Goal: Task Accomplishment & Management: Complete application form

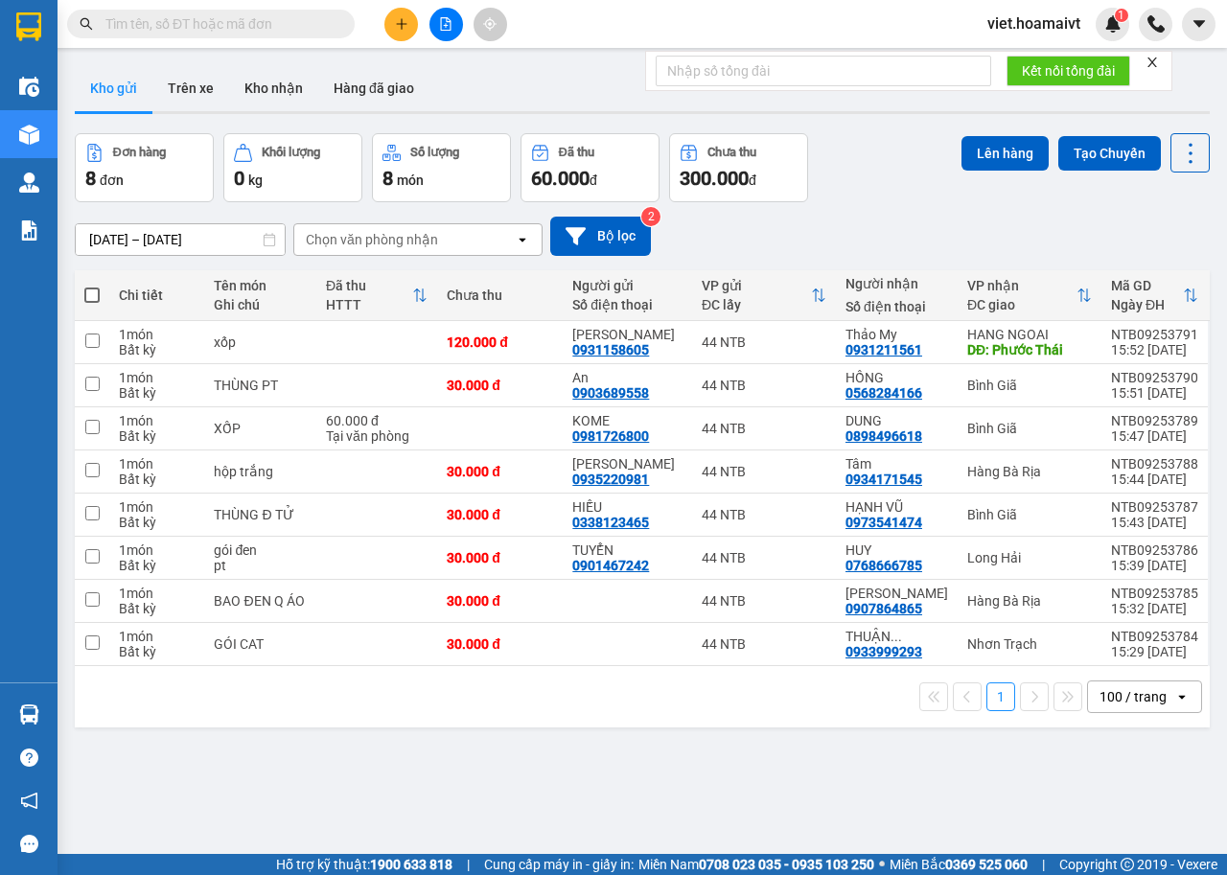
click at [205, 19] on input "text" at bounding box center [218, 23] width 226 height 21
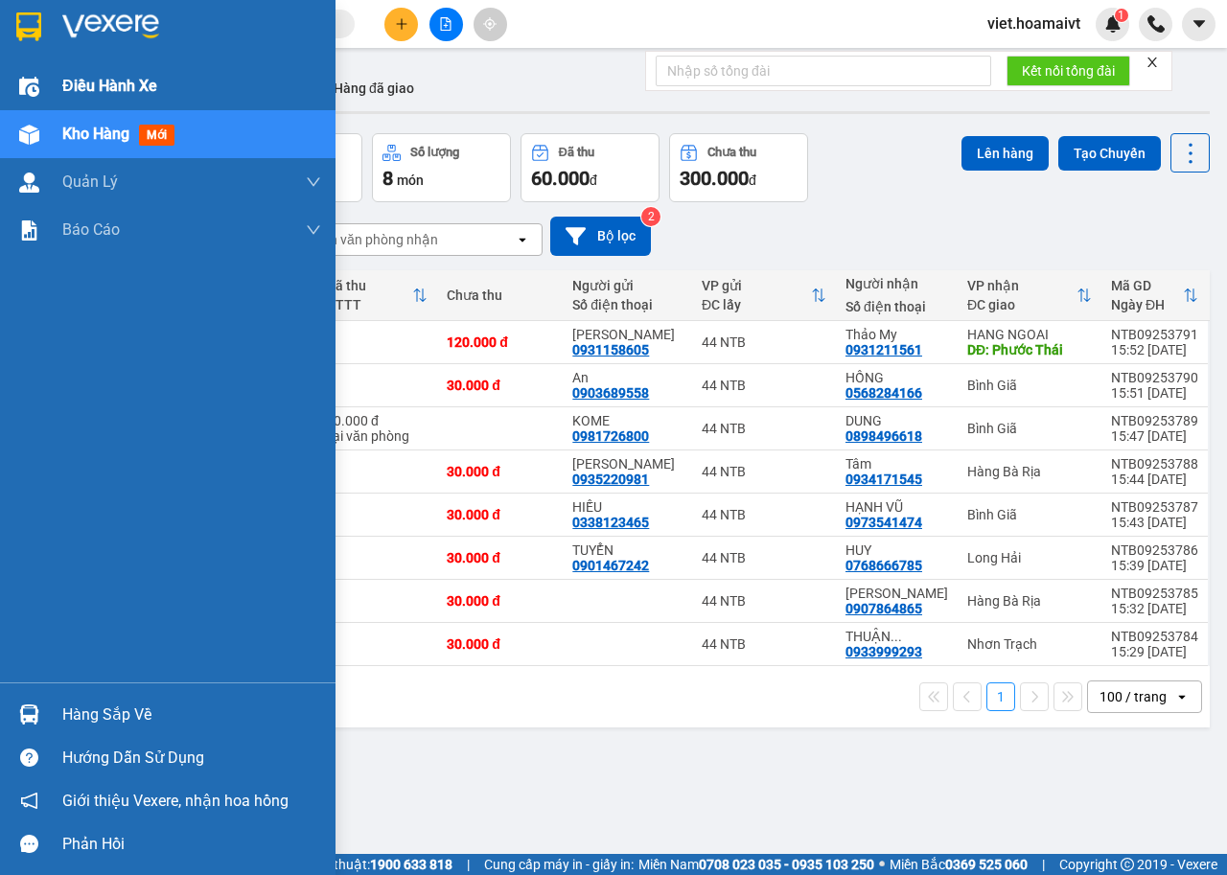
click at [138, 80] on span "Điều hành xe" at bounding box center [109, 86] width 95 height 24
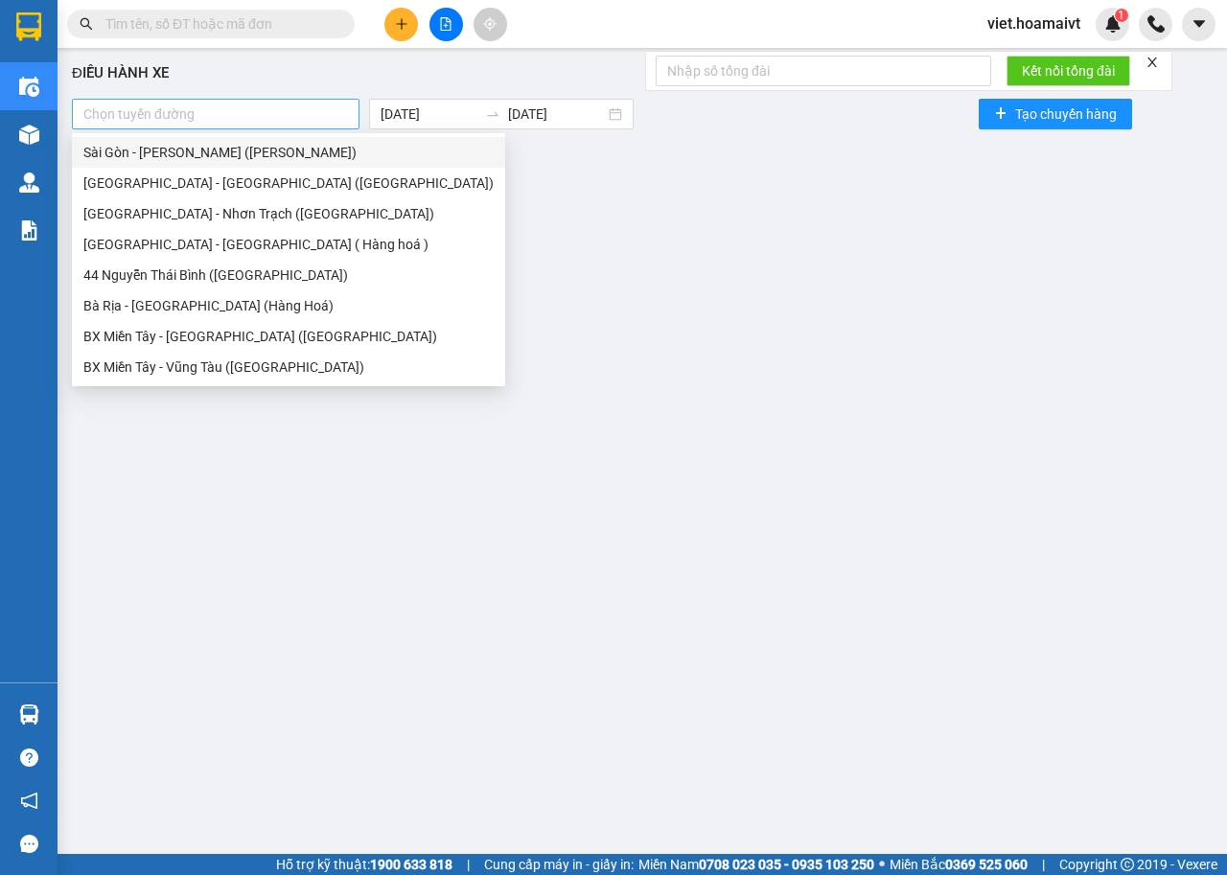
click at [323, 117] on div at bounding box center [216, 114] width 278 height 23
click at [245, 247] on div "[GEOGRAPHIC_DATA] - [GEOGRAPHIC_DATA] ( Hàng hoá )" at bounding box center [288, 244] width 410 height 21
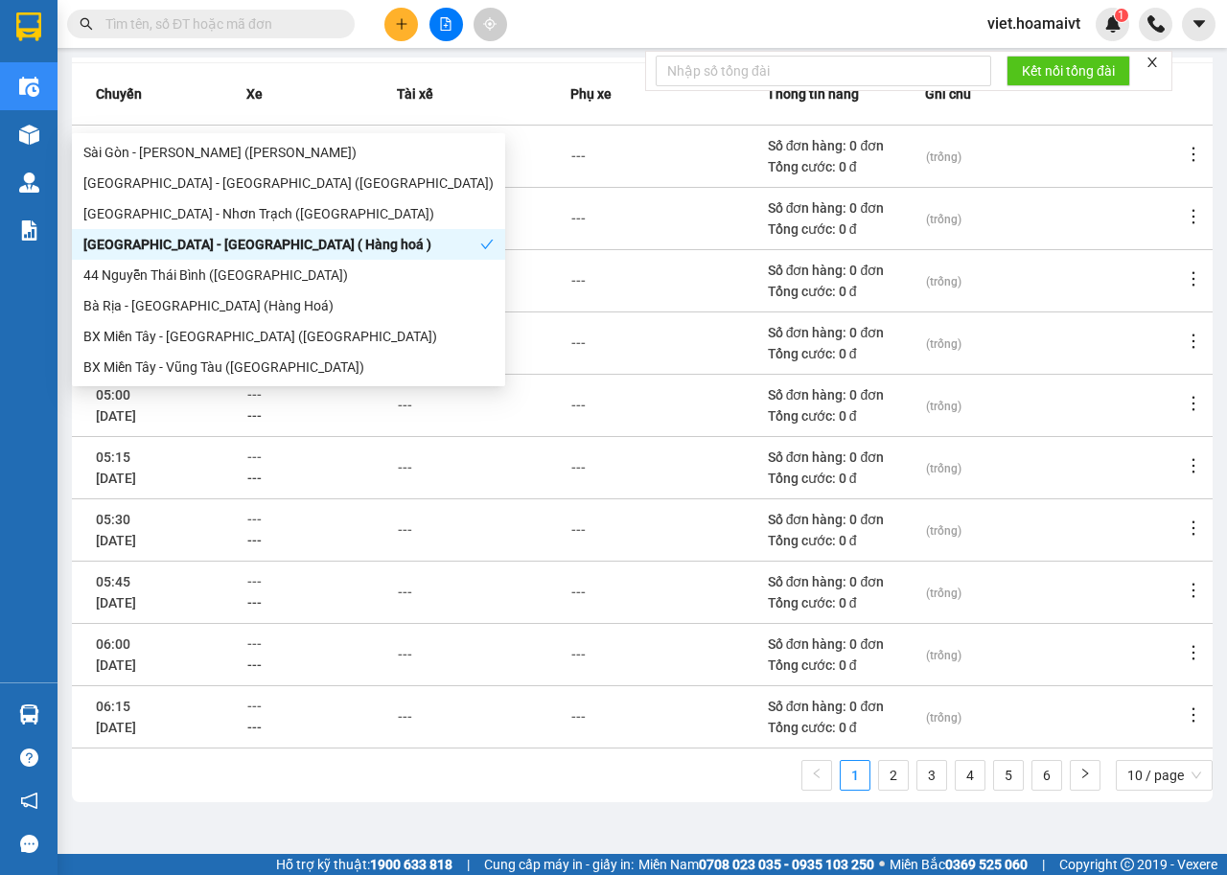
scroll to position [211, 0]
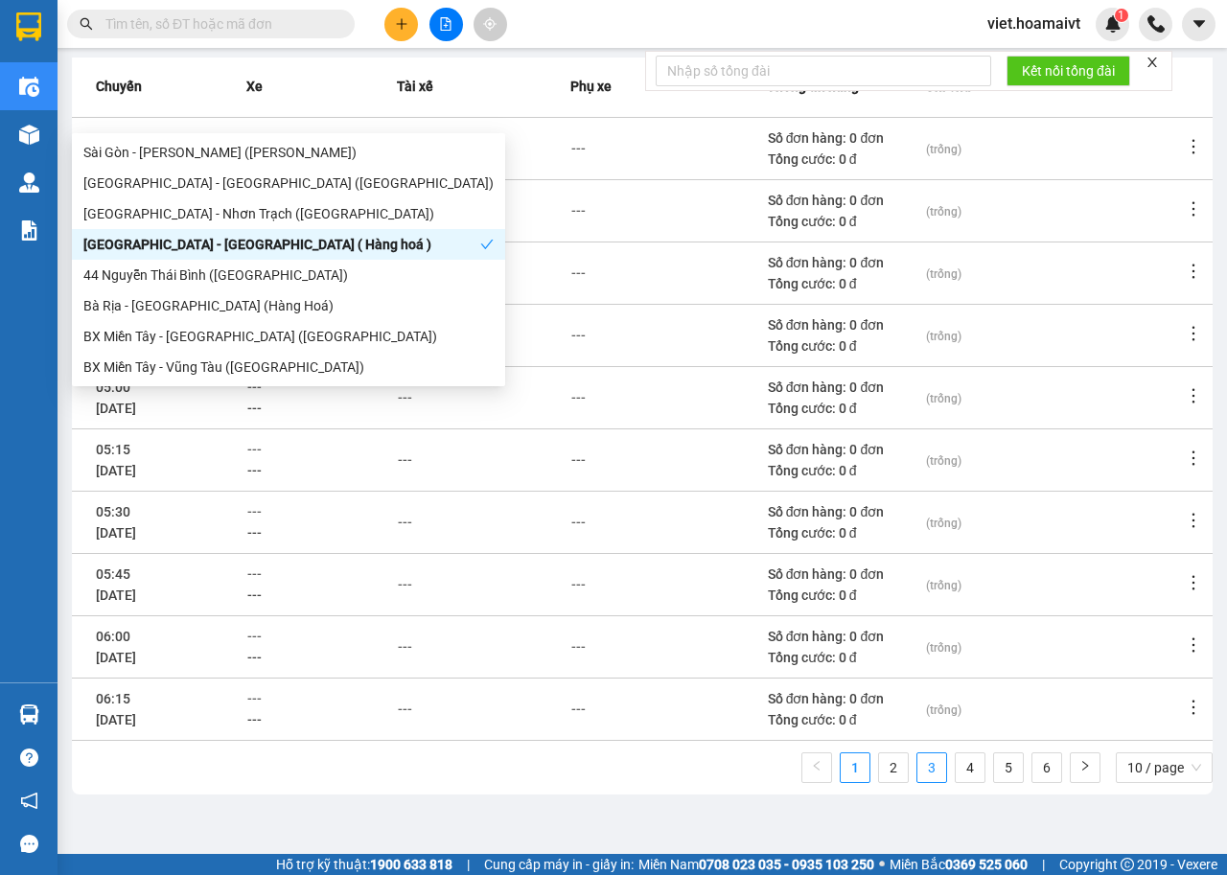
click at [918, 766] on link "3" at bounding box center [932, 768] width 29 height 29
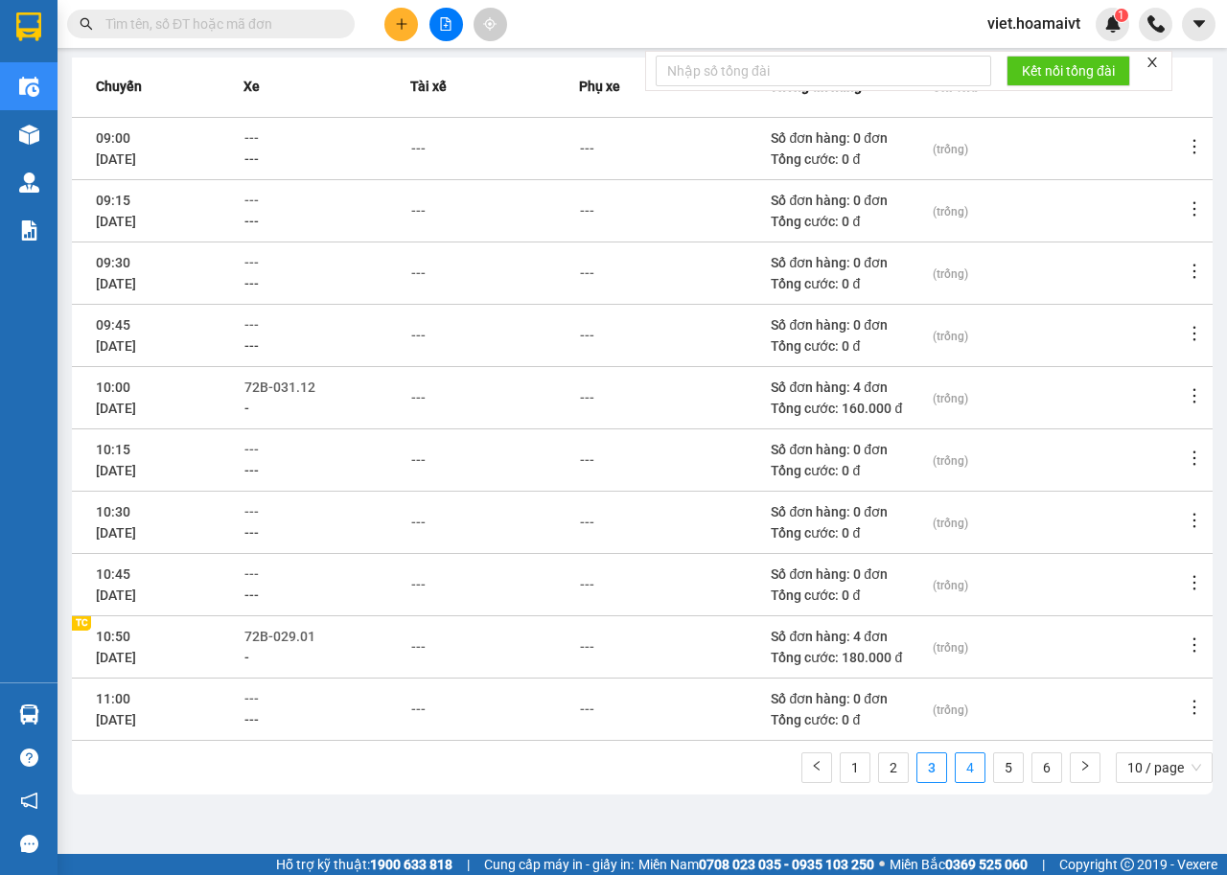
click at [957, 764] on link "4" at bounding box center [970, 768] width 29 height 29
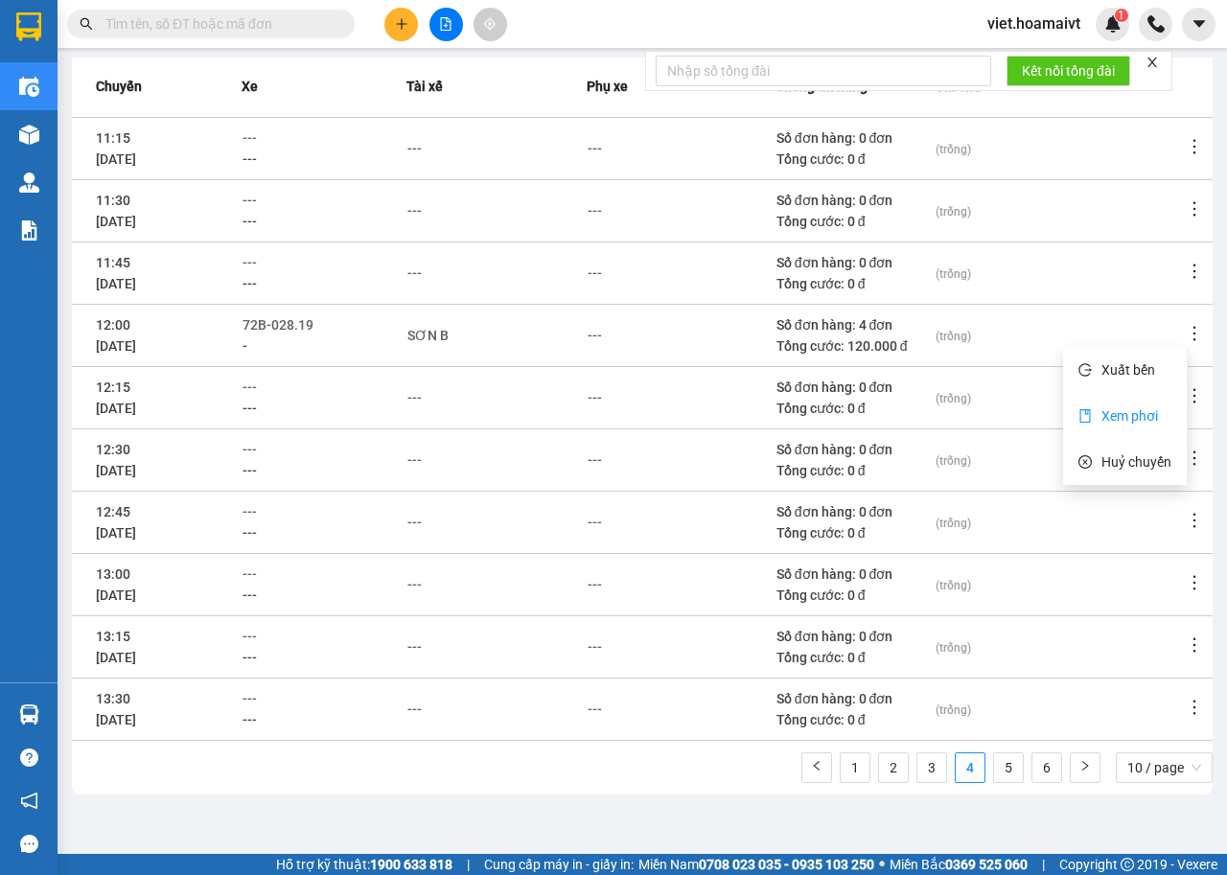
click at [1129, 418] on span "Xem phơi" at bounding box center [1130, 415] width 57 height 15
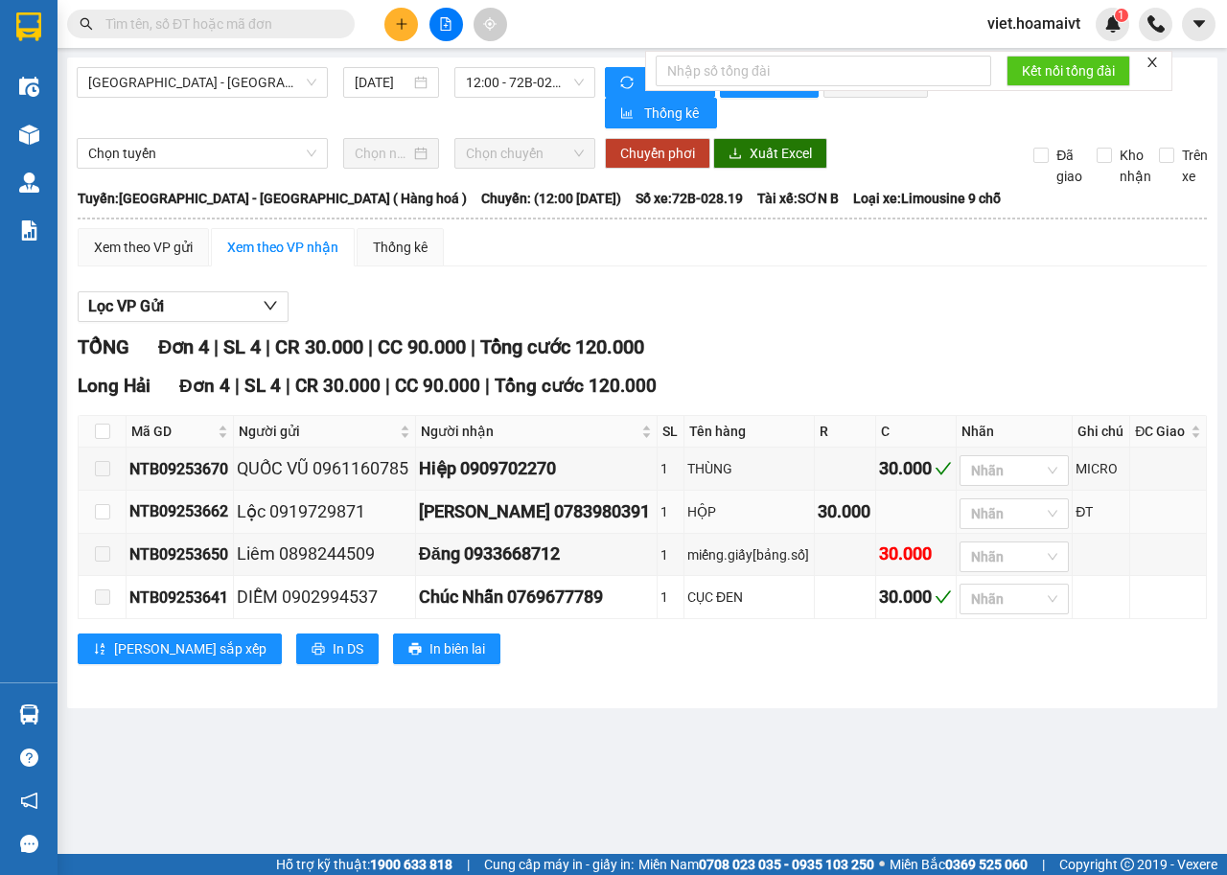
click at [395, 521] on div "Lộc 0919729871" at bounding box center [324, 512] width 175 height 27
click at [470, 518] on div "Kim Ngân 0783980391" at bounding box center [537, 512] width 236 height 27
click at [440, 524] on div "Kim Ngân 0783980391" at bounding box center [537, 512] width 236 height 27
click at [1162, 521] on td at bounding box center [1168, 512] width 77 height 43
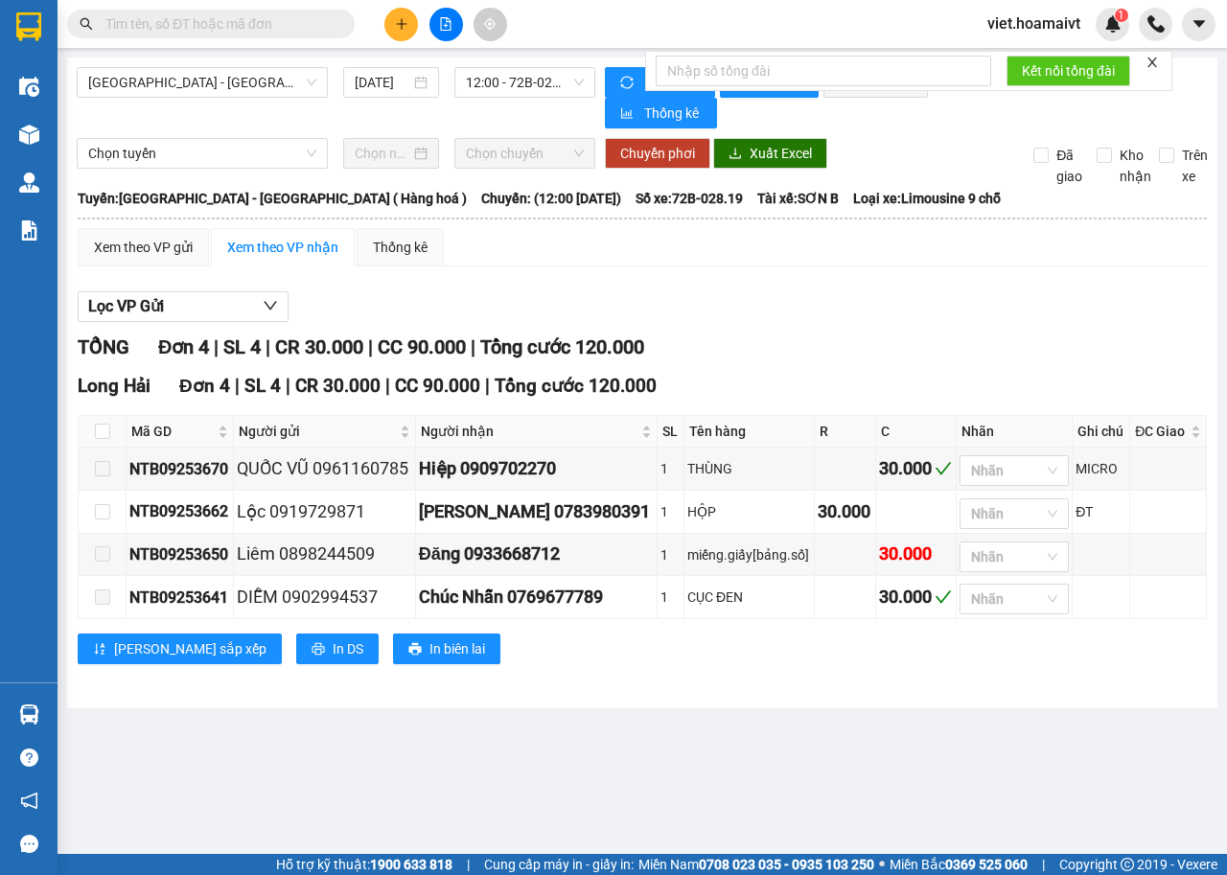
click at [195, 28] on input "text" at bounding box center [218, 23] width 226 height 21
type input "0"
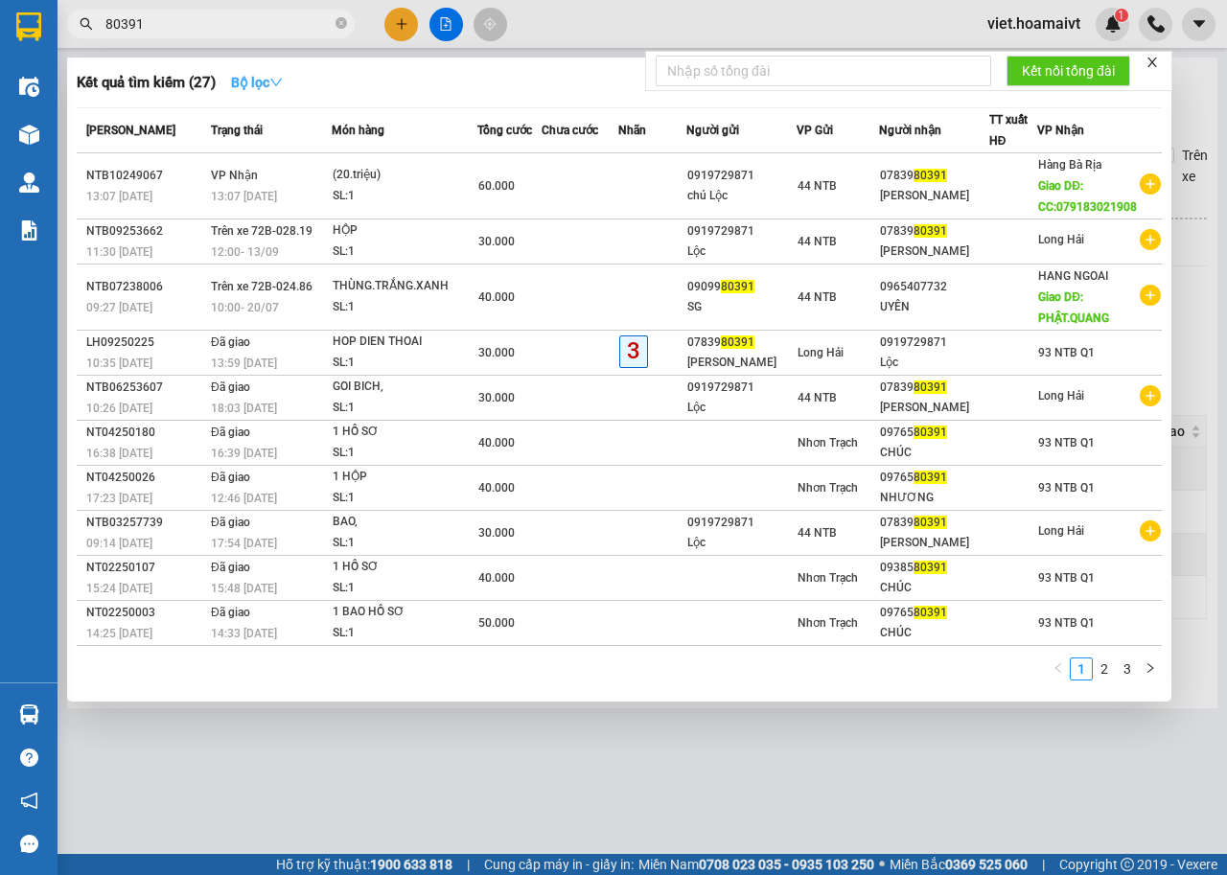
type input "80391"
click at [254, 87] on strong "Bộ lọc" at bounding box center [257, 82] width 52 height 15
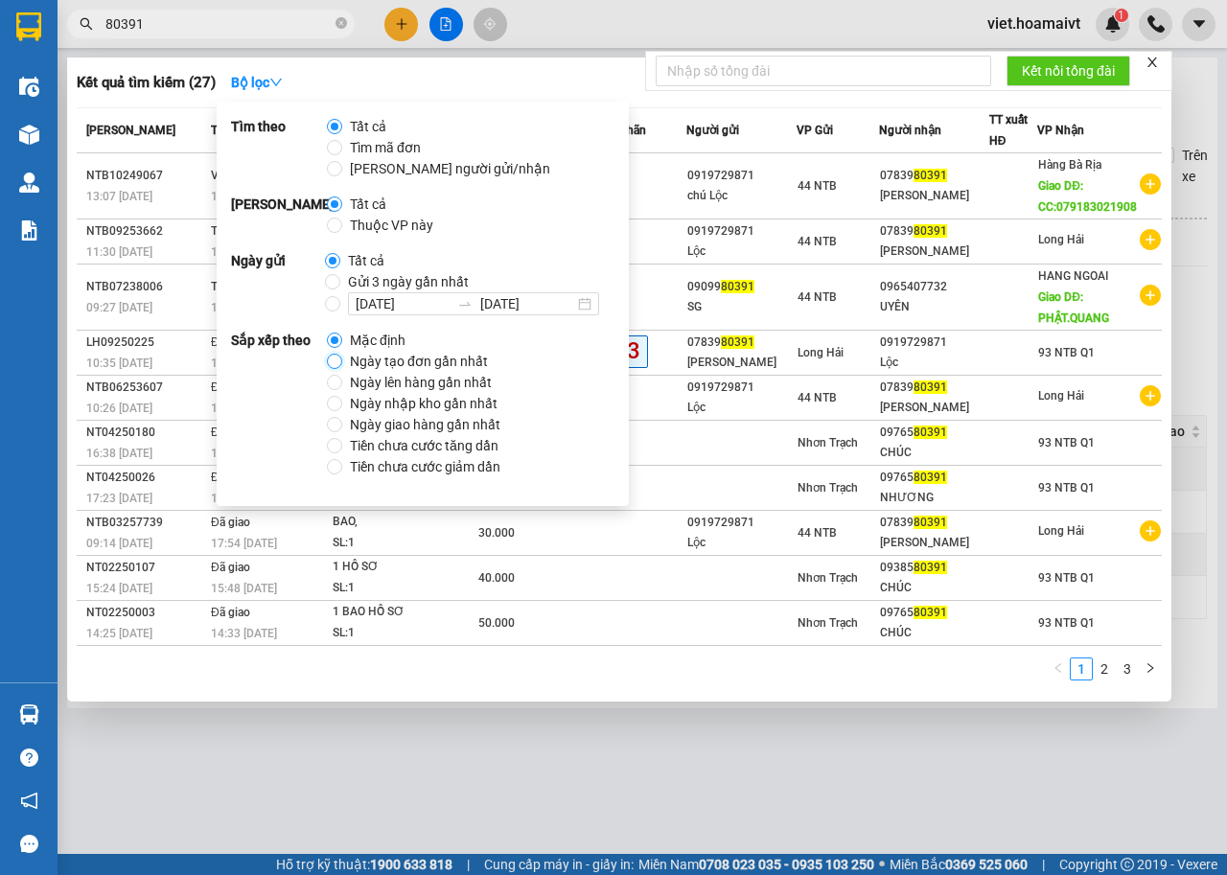
click at [330, 364] on input "Ngày tạo đơn gần nhất" at bounding box center [334, 361] width 15 height 15
radio input "true"
radio input "false"
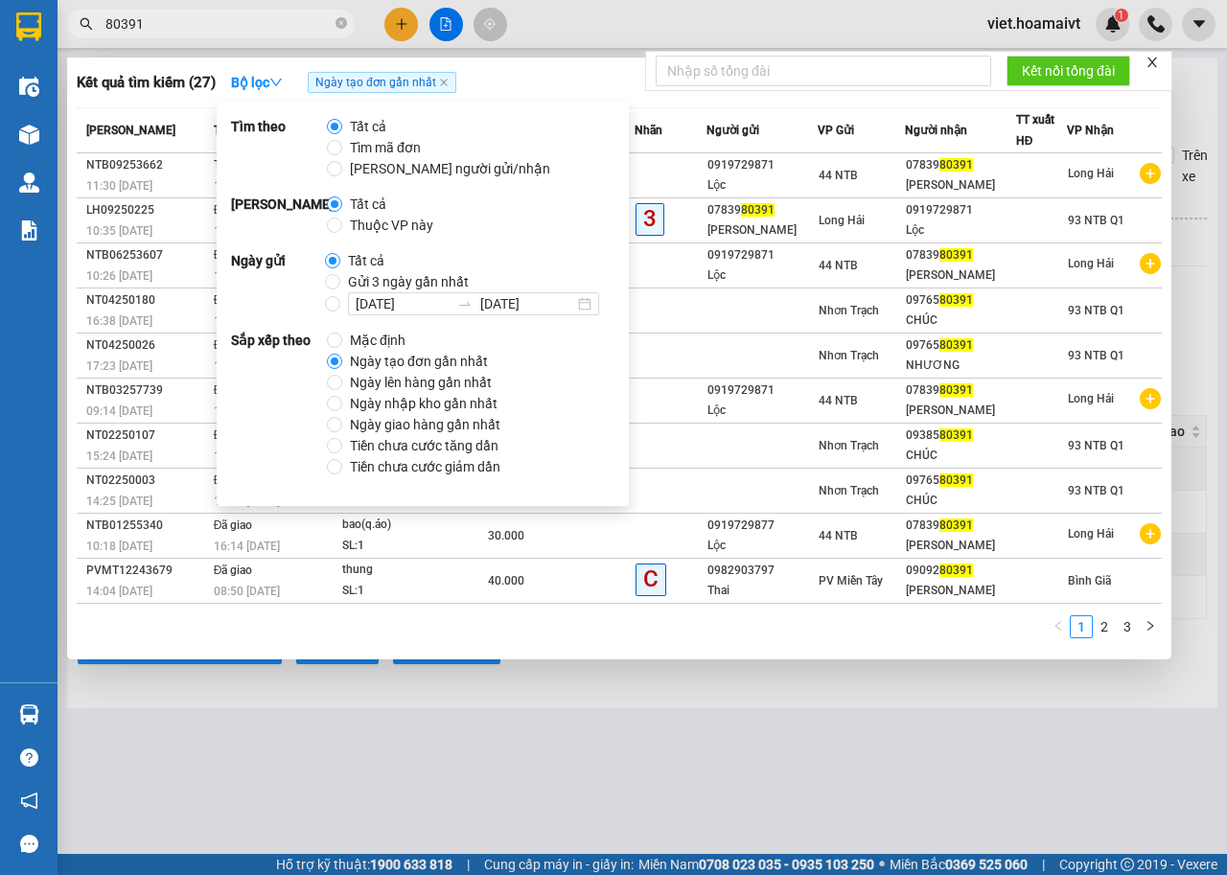
click at [592, 779] on div at bounding box center [613, 437] width 1227 height 875
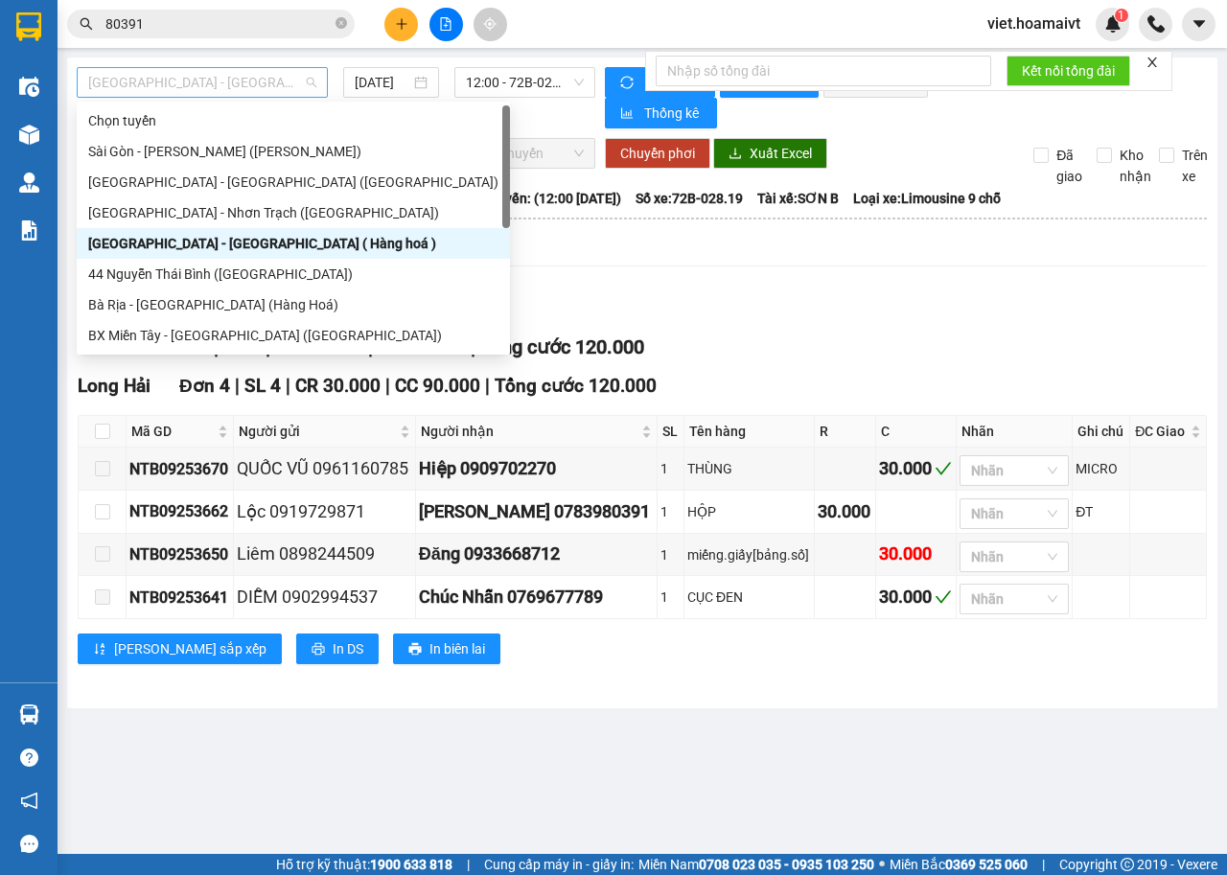
click at [287, 84] on span "Sài Gòn - Long Hải ( Hàng hoá )" at bounding box center [202, 82] width 228 height 29
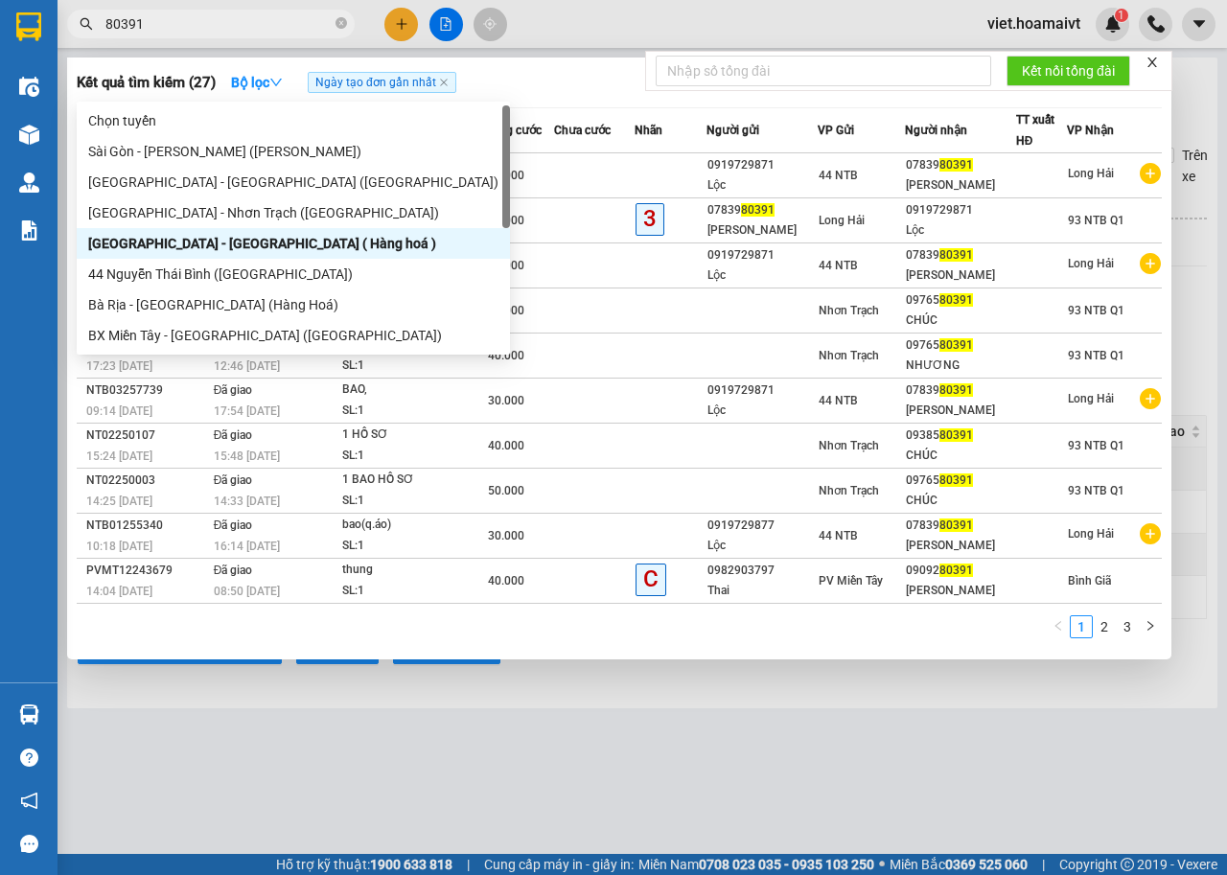
click at [257, 17] on input "80391" at bounding box center [218, 23] width 226 height 21
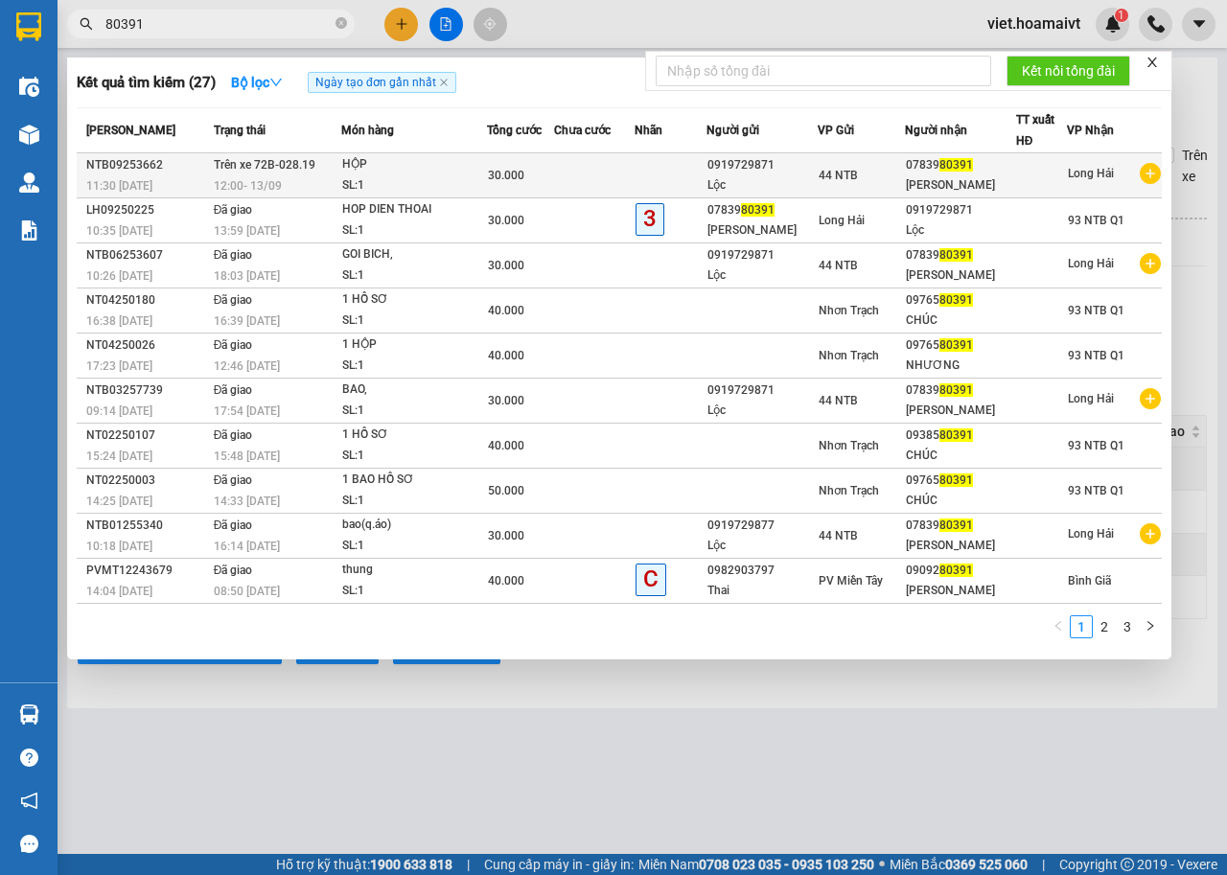
click at [449, 186] on div "SL: 1" at bounding box center [414, 185] width 144 height 21
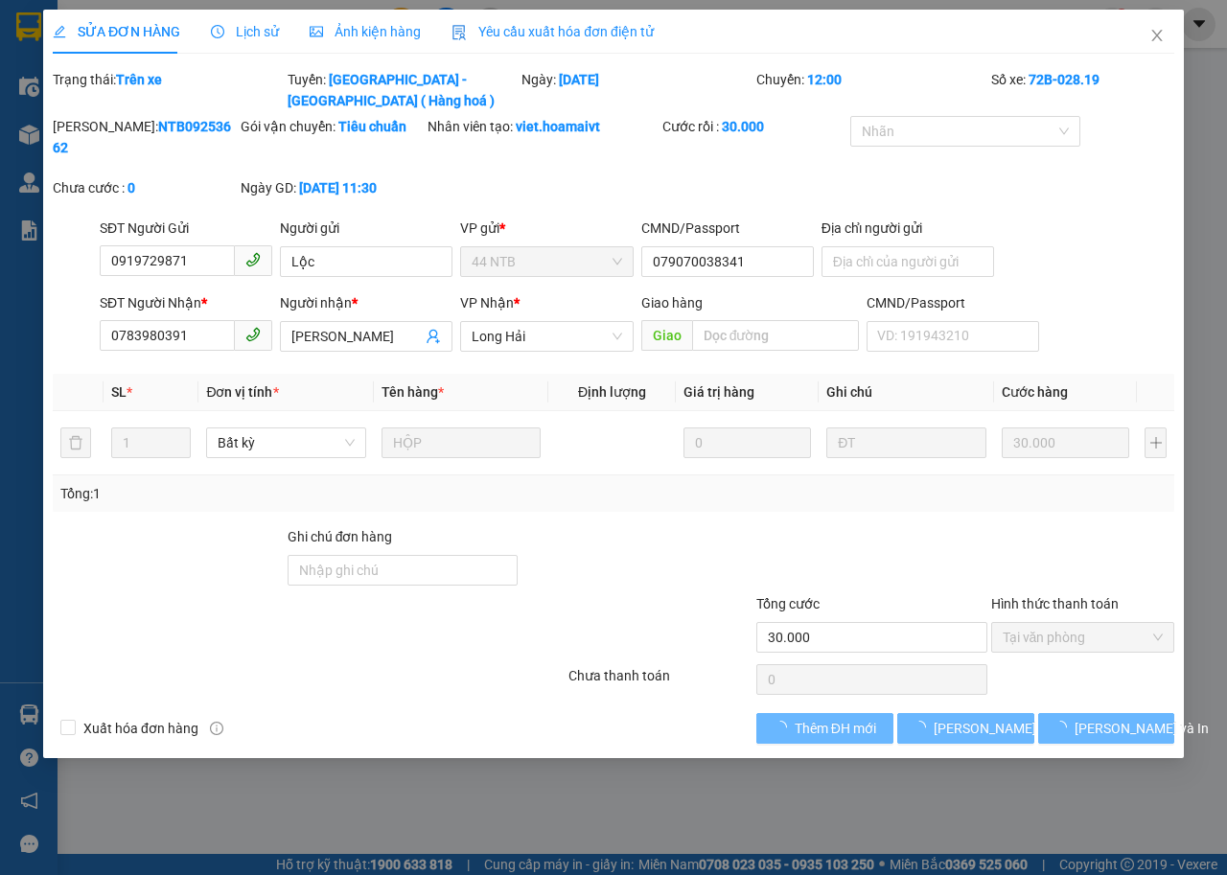
type input "0919729871"
type input "Lộc"
type input "079070038341"
type input "0783980391"
type input "Kim Ngân"
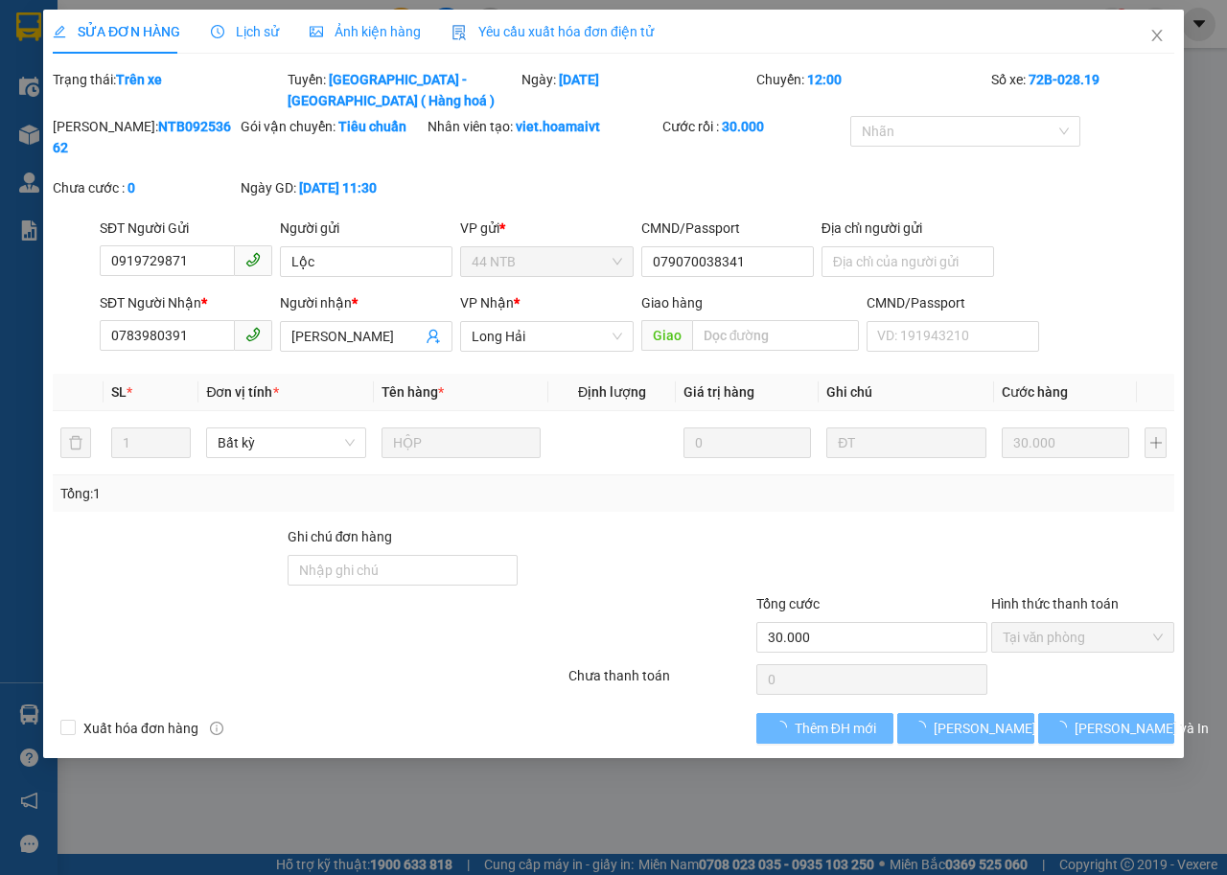
type input "30.000"
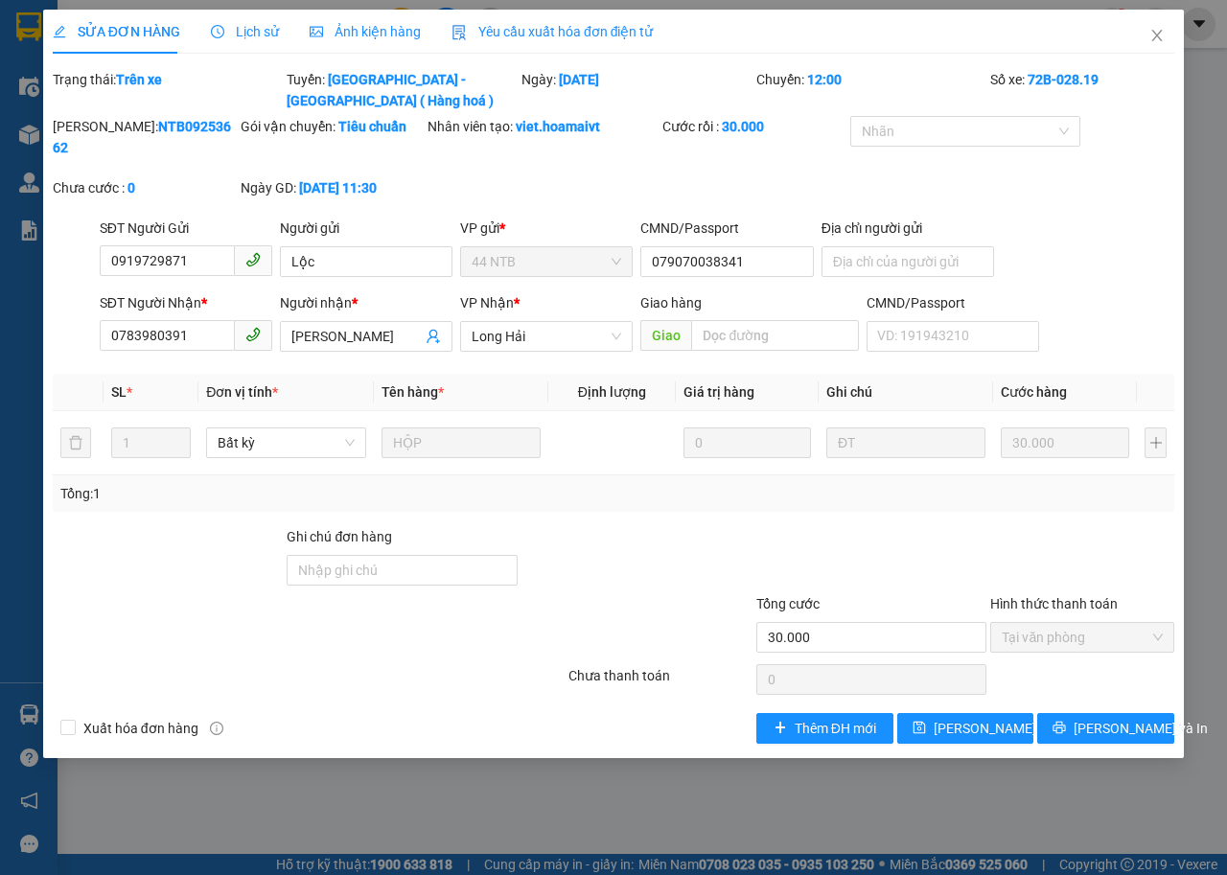
click at [233, 34] on span "Lịch sử" at bounding box center [245, 31] width 68 height 15
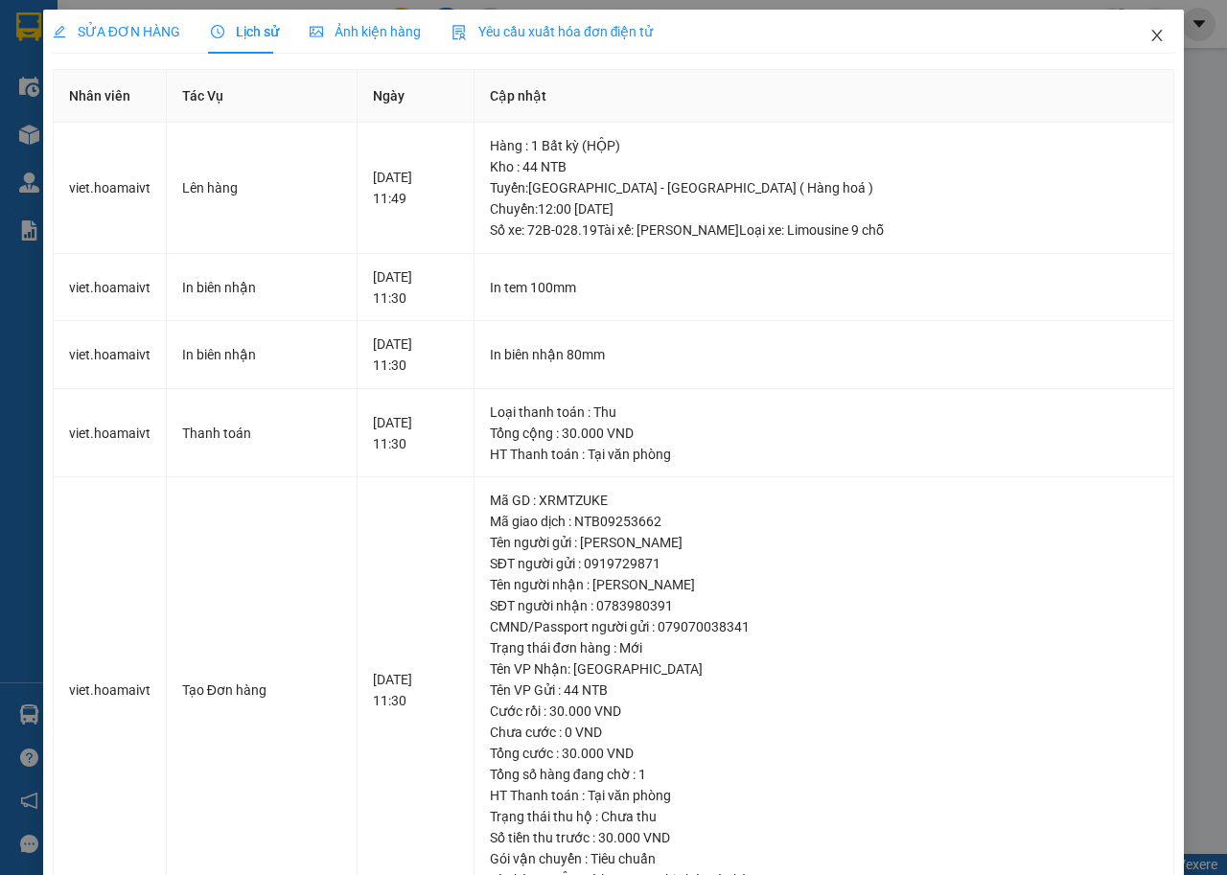
click at [1152, 39] on icon "close" at bounding box center [1157, 36] width 11 height 12
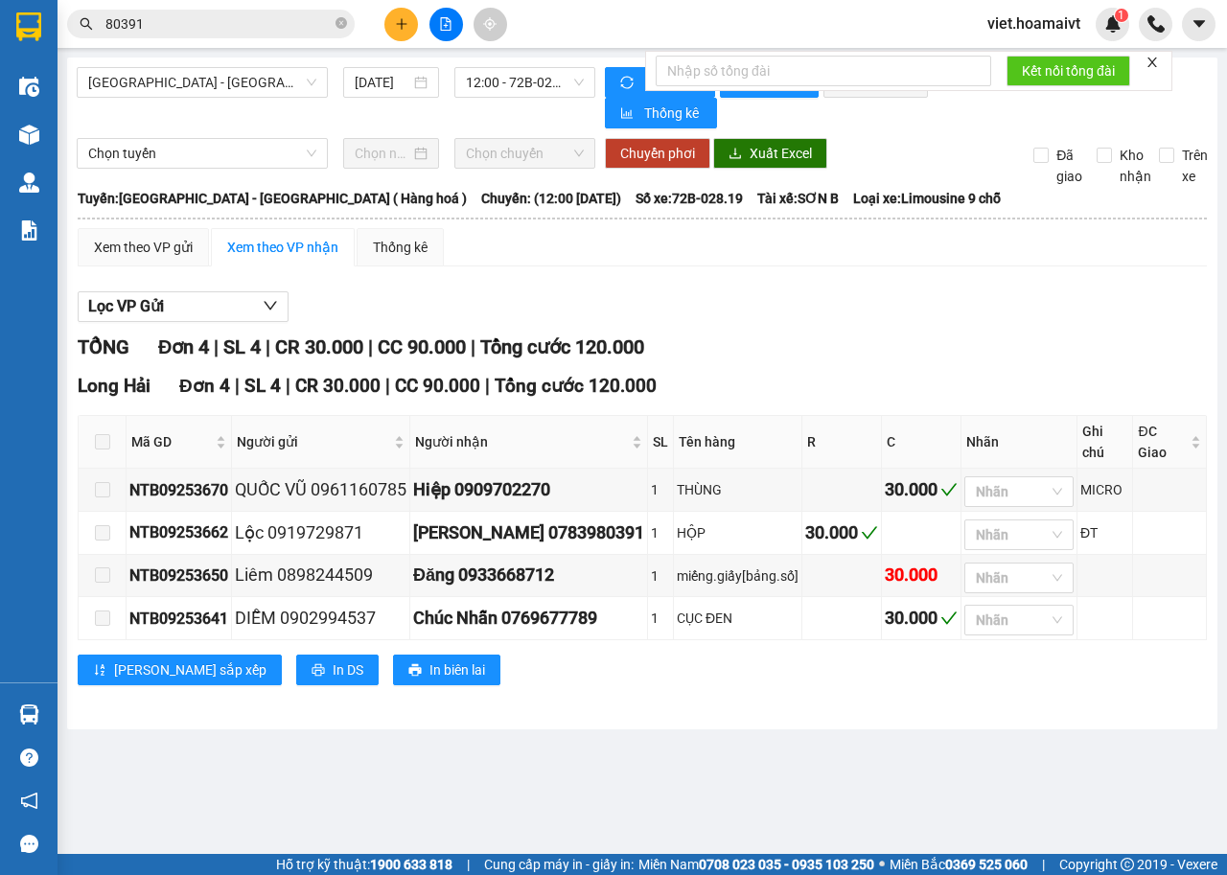
click at [1158, 61] on icon "close" at bounding box center [1152, 62] width 13 height 13
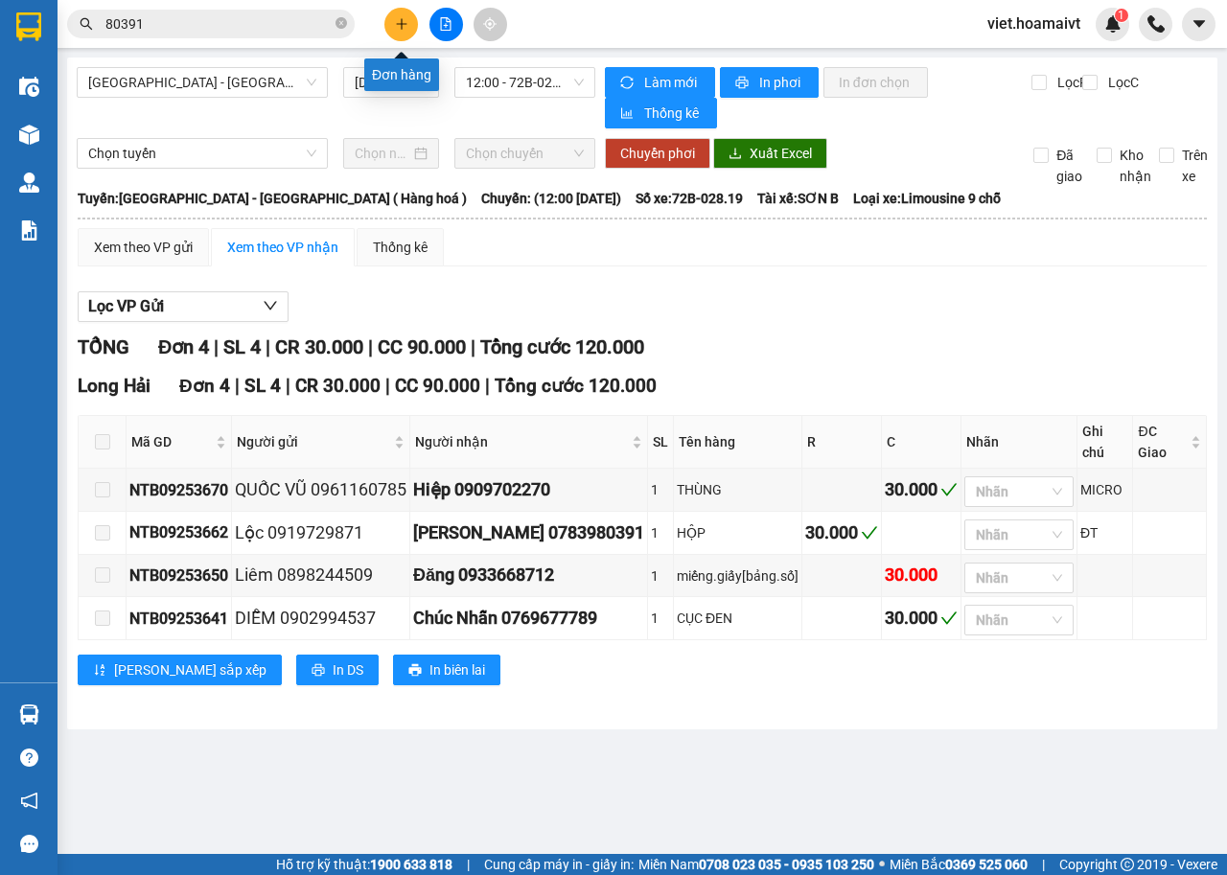
click at [407, 21] on icon "plus" at bounding box center [401, 23] width 13 height 13
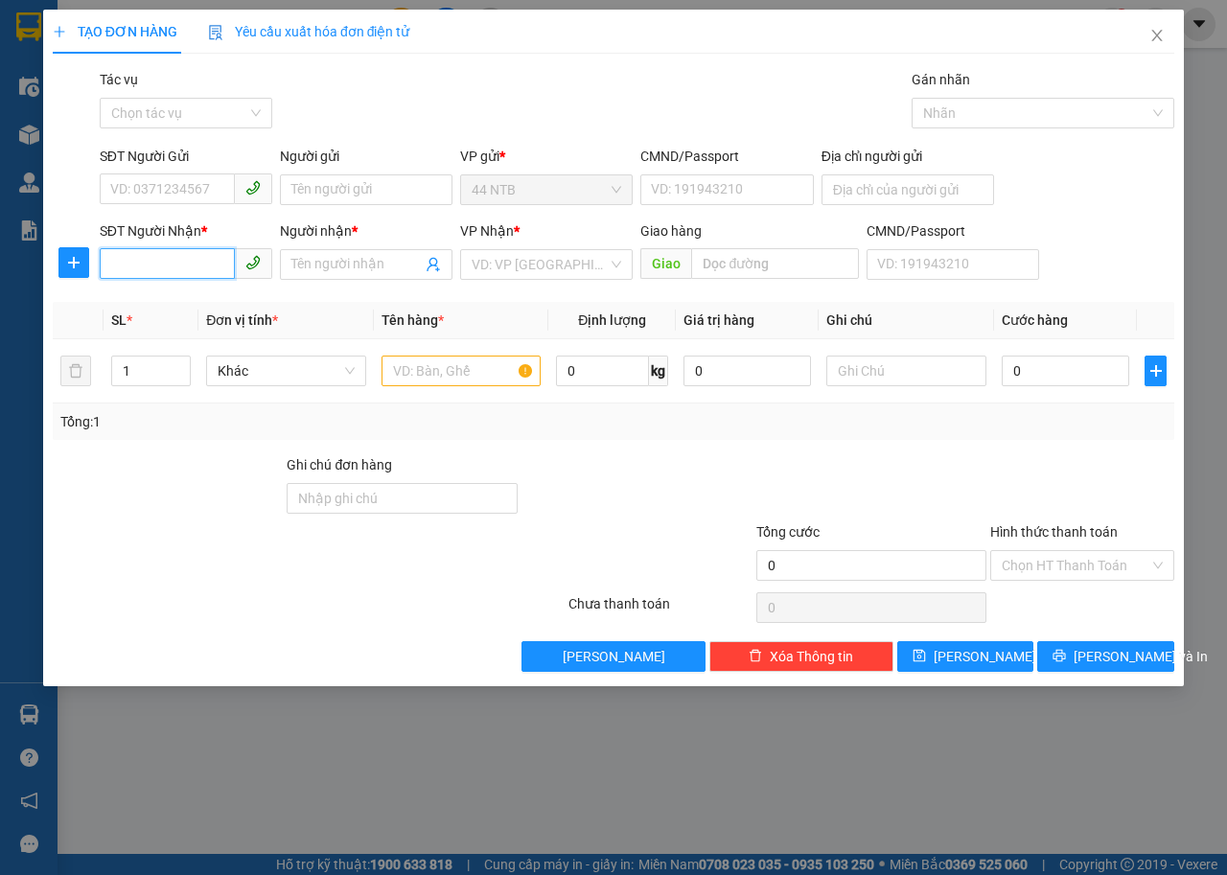
click at [211, 270] on input "SĐT Người Nhận *" at bounding box center [167, 263] width 135 height 31
click at [426, 372] on input "text" at bounding box center [462, 371] width 160 height 31
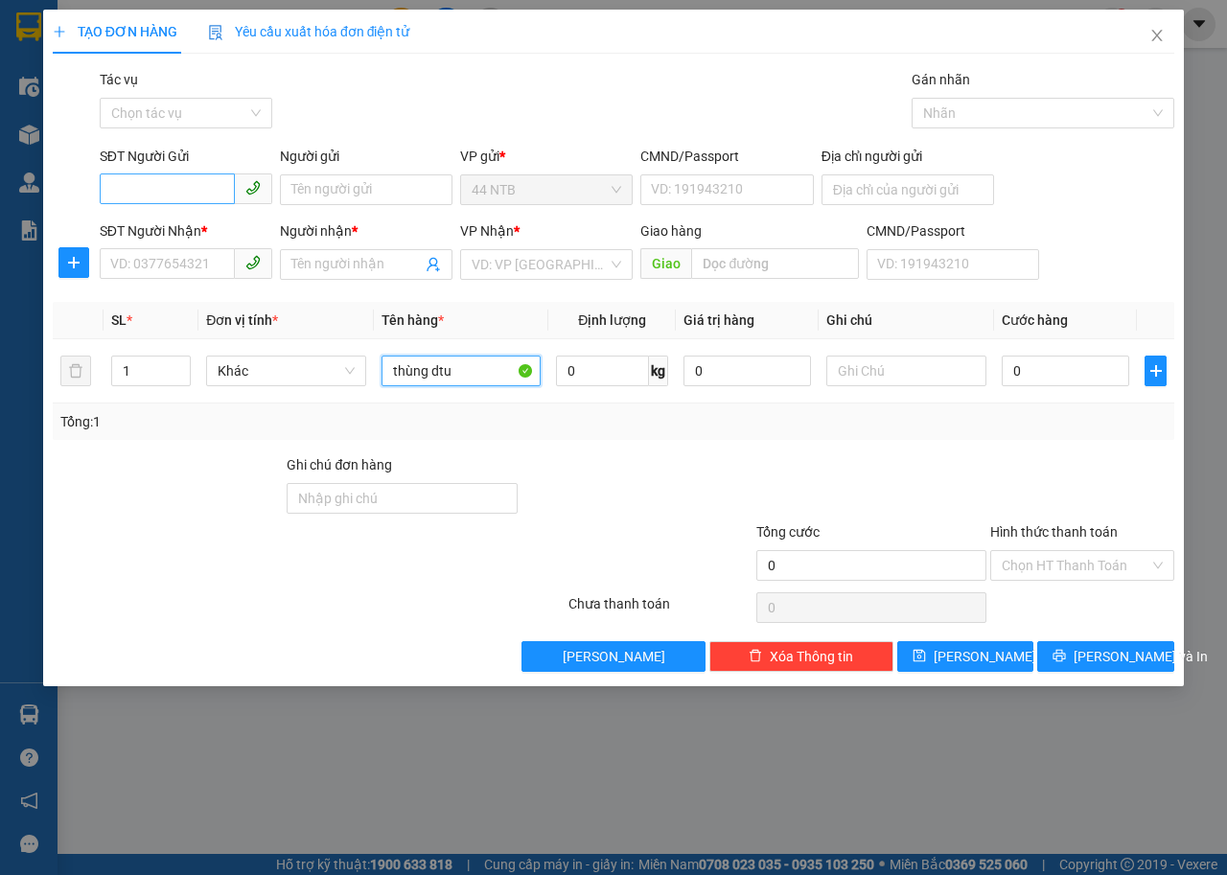
type input "thùng dtu"
click at [185, 196] on input "SĐT Người Gửi" at bounding box center [167, 189] width 135 height 31
click at [1056, 372] on input "0" at bounding box center [1066, 371] width 128 height 31
type input "3"
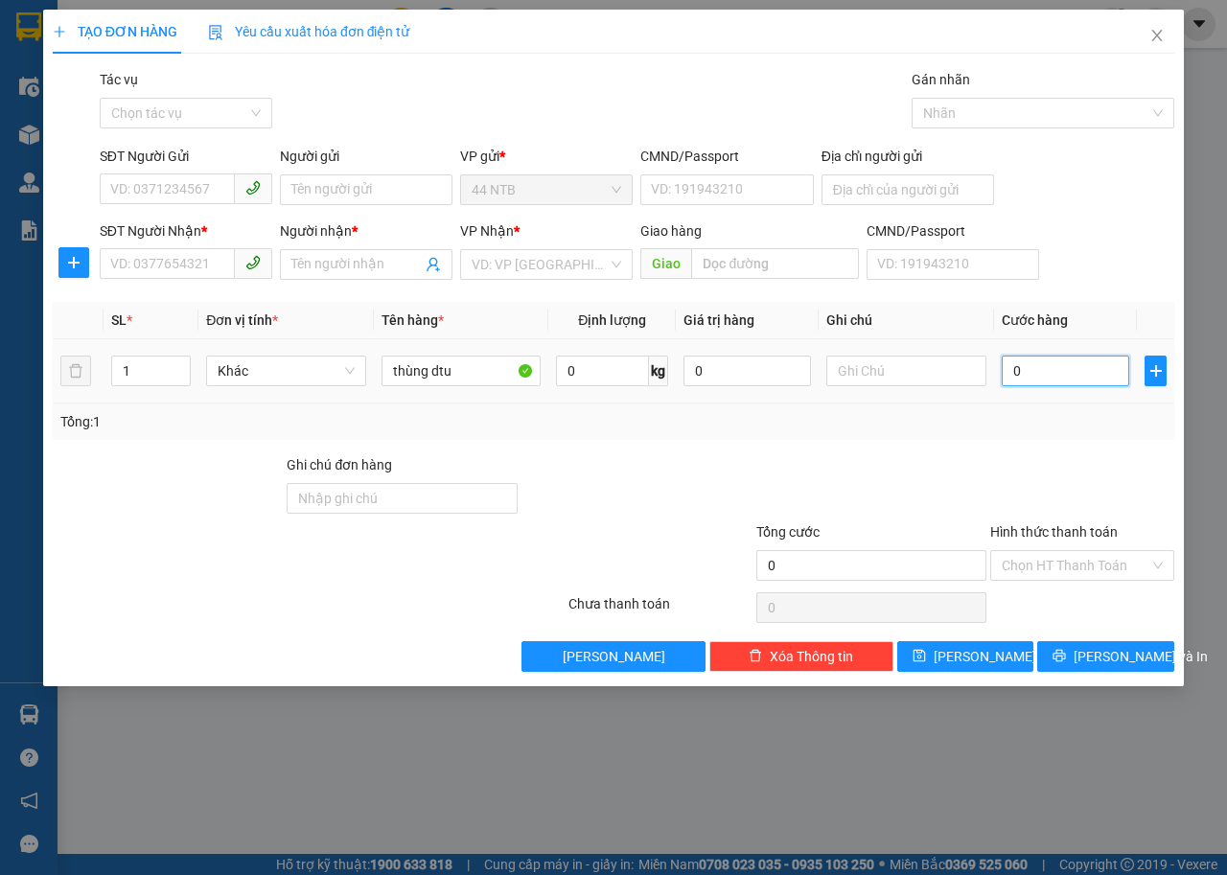
type input "3"
type input "30"
type input "30.000"
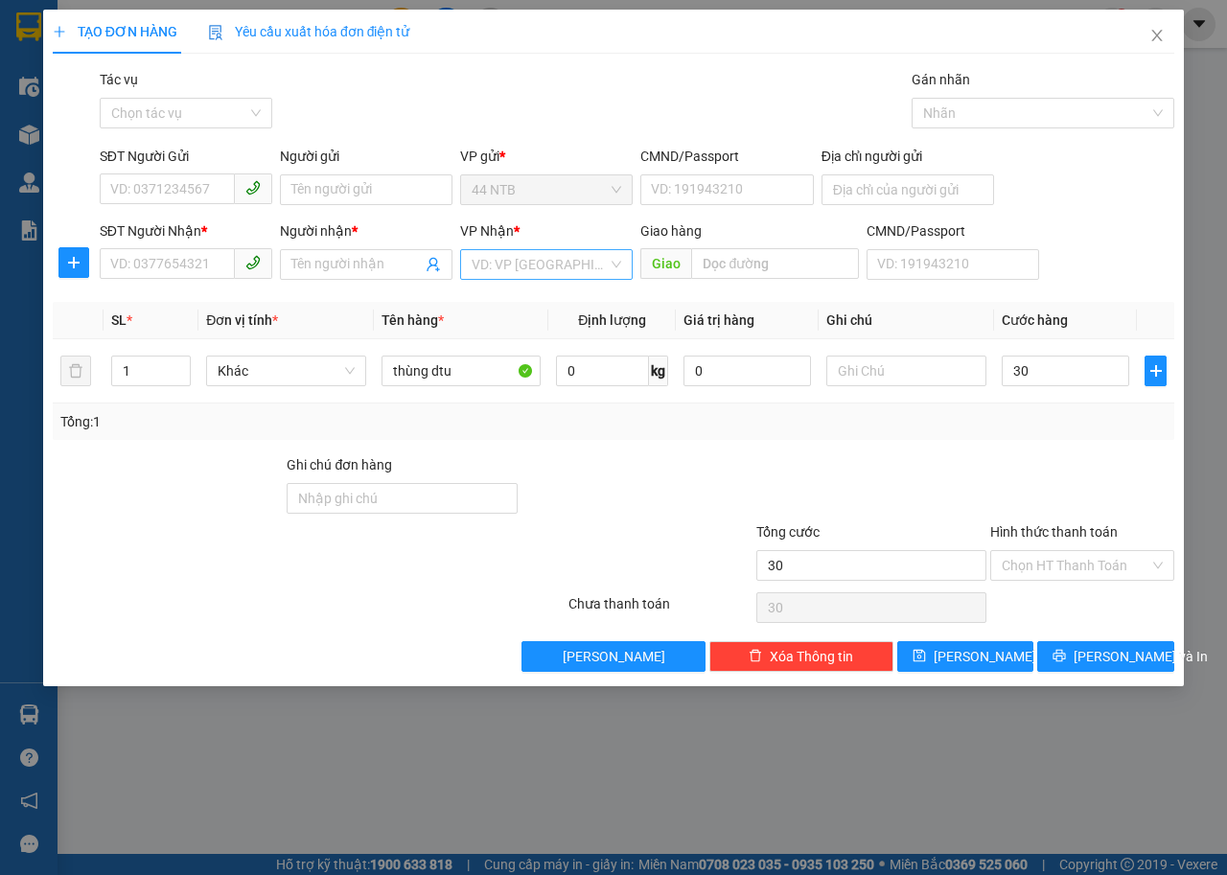
type input "30.000"
click at [524, 271] on input "search" at bounding box center [540, 264] width 136 height 29
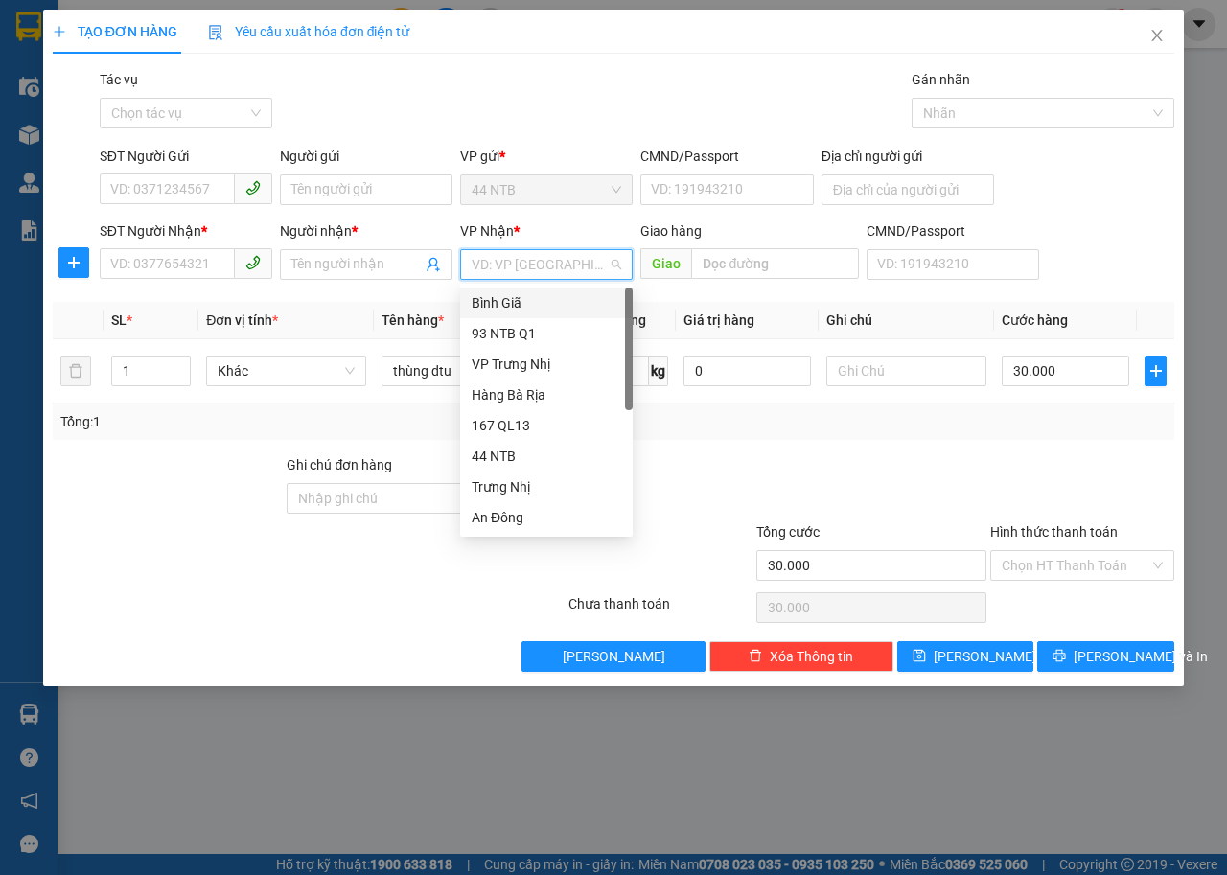
click at [520, 304] on div "Bình Giã" at bounding box center [547, 302] width 150 height 21
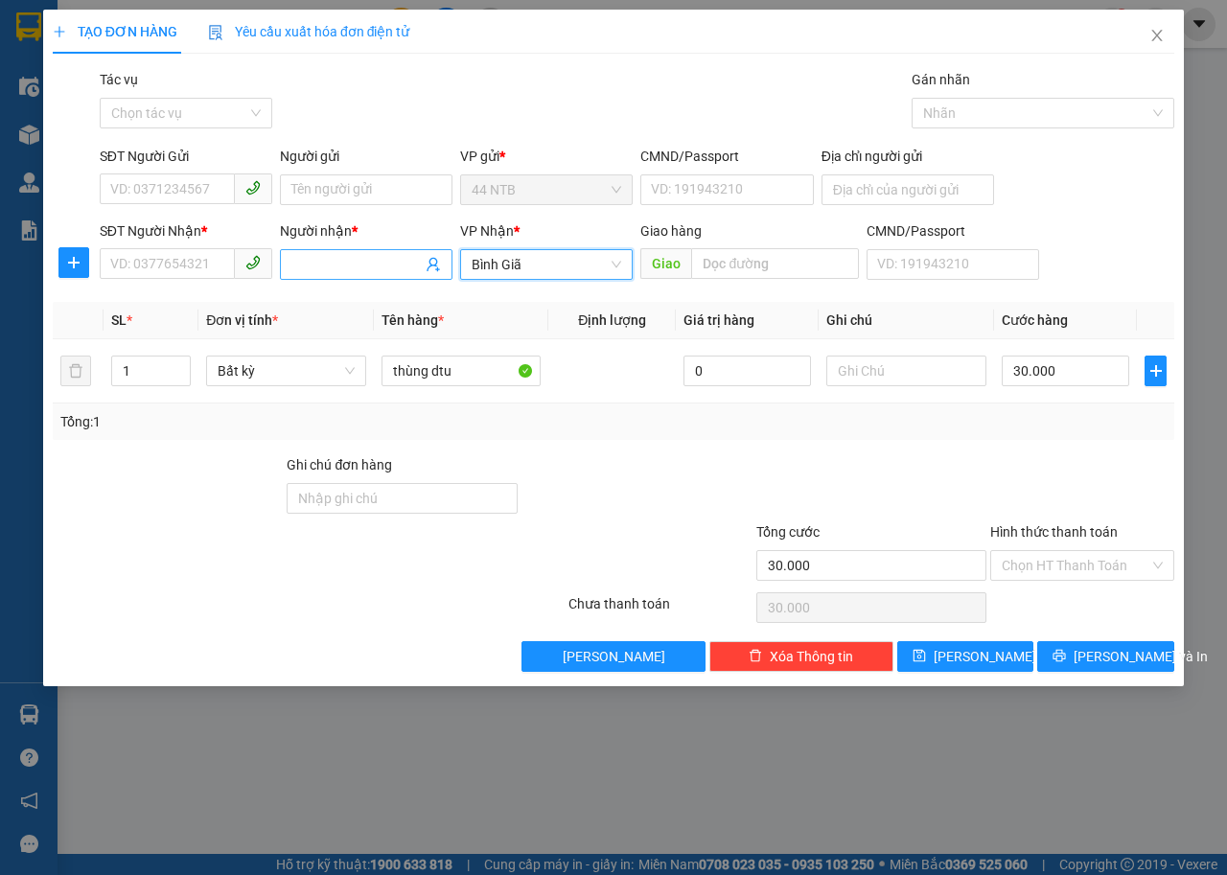
click at [311, 271] on input "Người nhận *" at bounding box center [356, 264] width 130 height 21
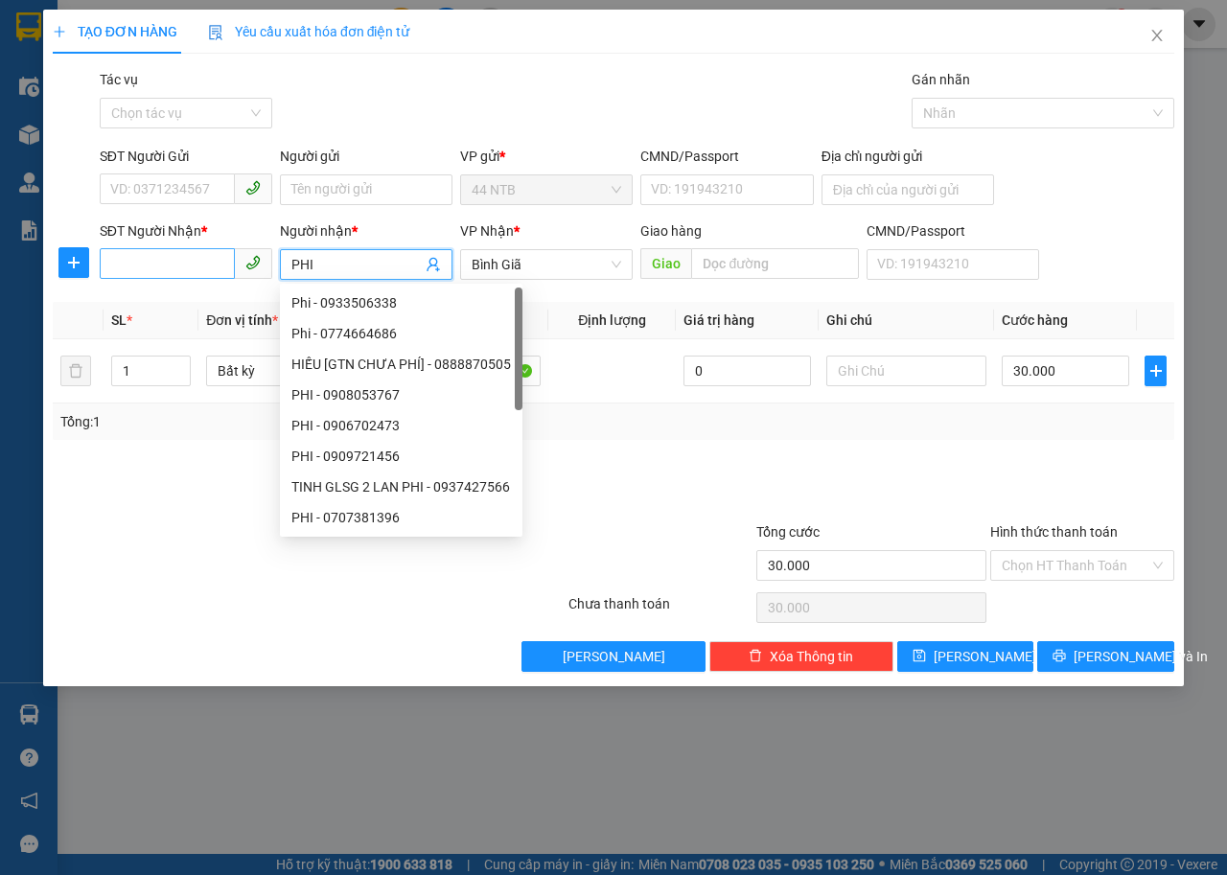
type input "PHI"
click at [221, 264] on input "SĐT Người Nhận *" at bounding box center [167, 263] width 135 height 31
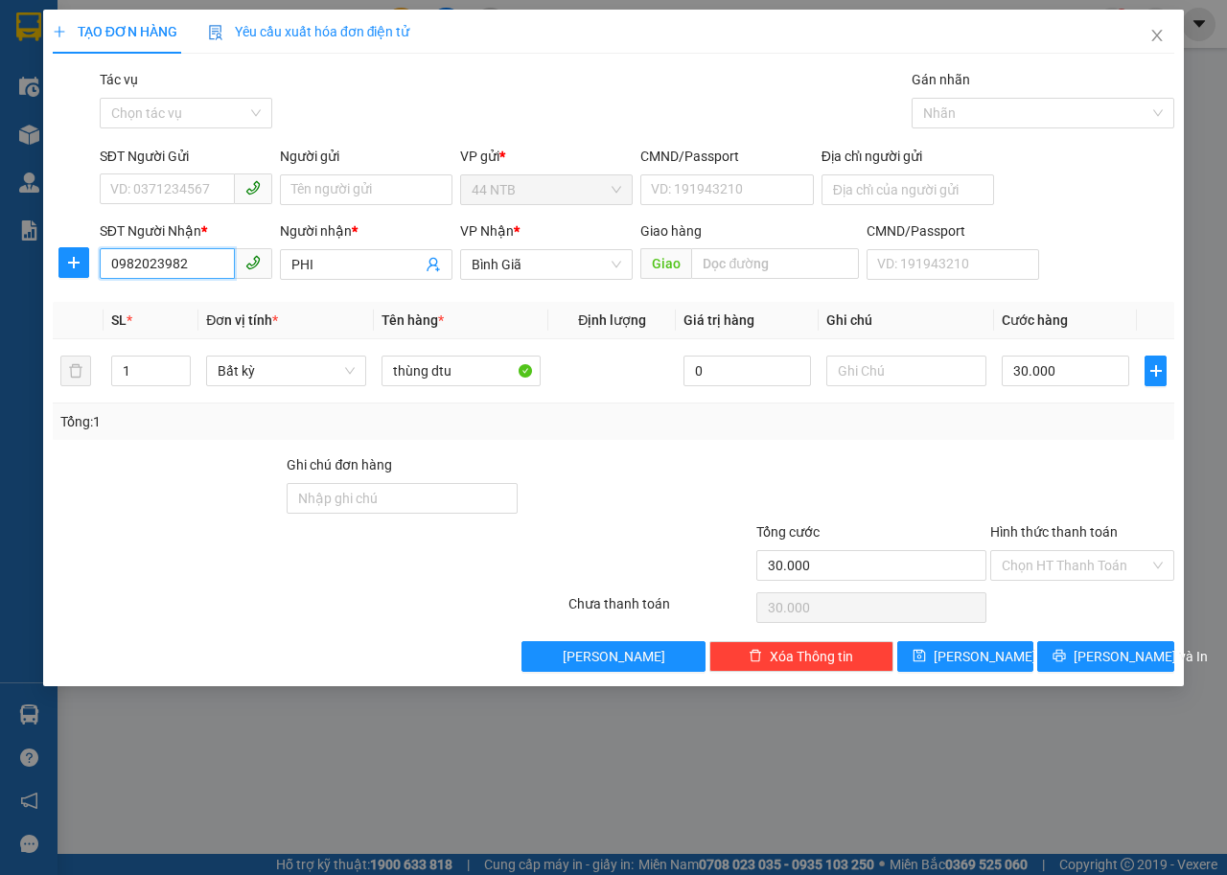
click at [202, 267] on input "0982023982" at bounding box center [167, 263] width 135 height 31
type input "0982023982"
click at [202, 191] on input "SĐT Người Gửi" at bounding box center [167, 189] width 135 height 31
type input "0386153464"
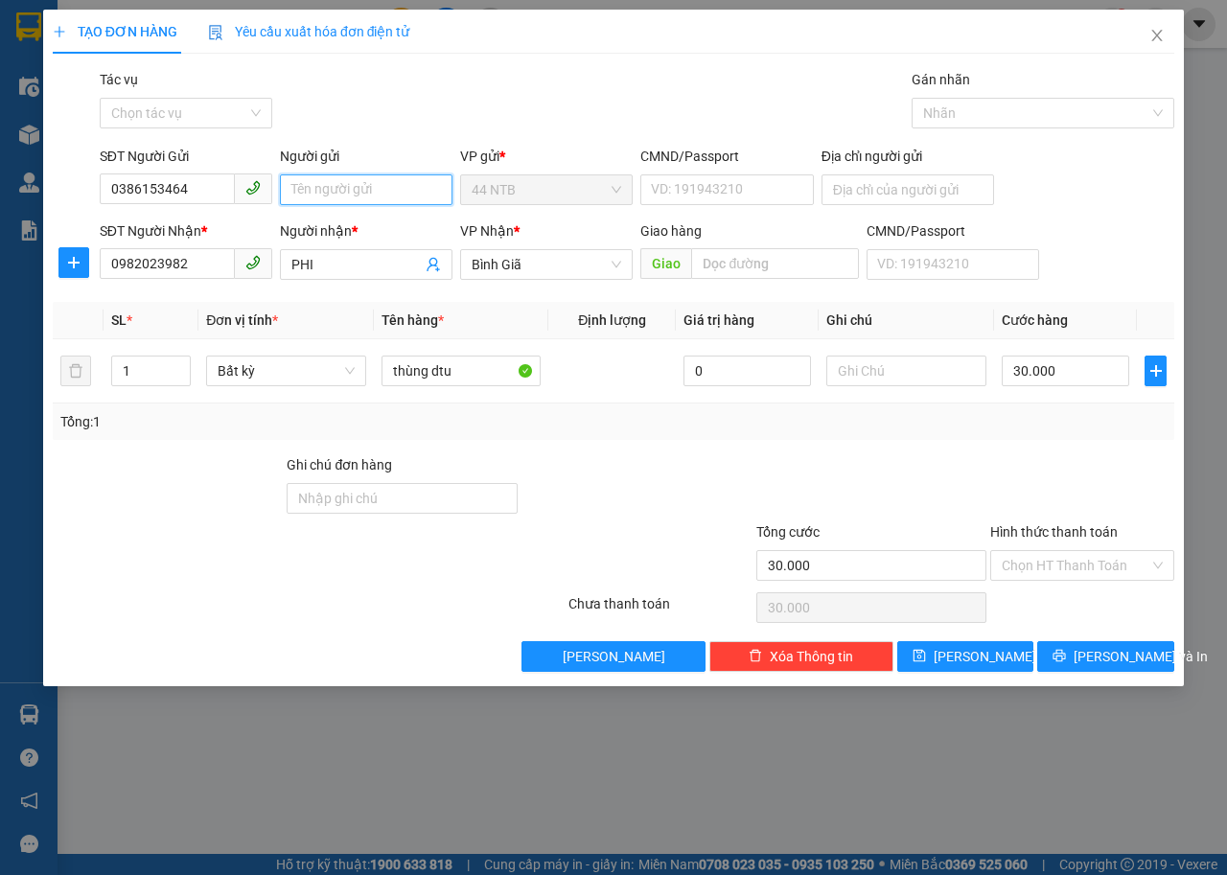
click at [301, 197] on input "Người gửi" at bounding box center [366, 190] width 173 height 31
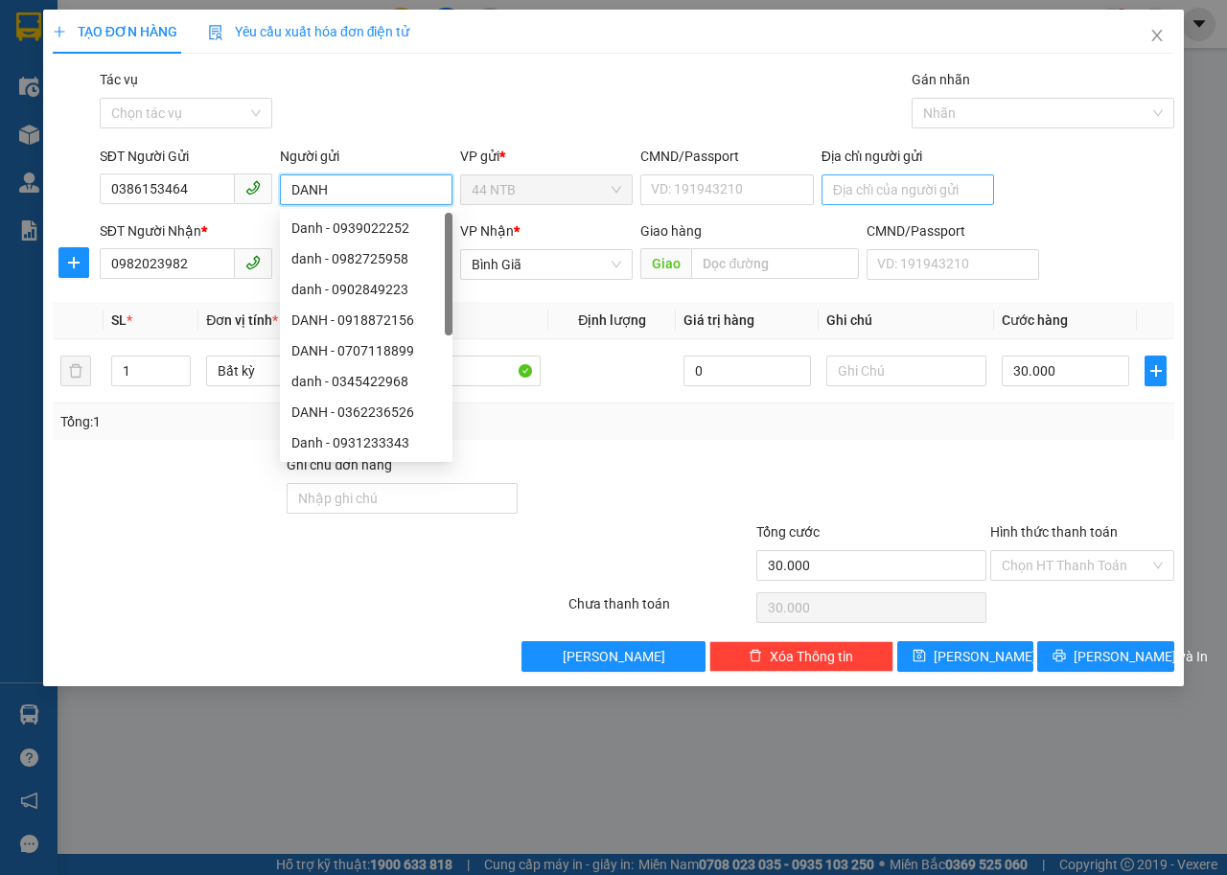
type input "DANH"
click at [860, 188] on input "Địa chỉ người gửi" at bounding box center [908, 190] width 173 height 31
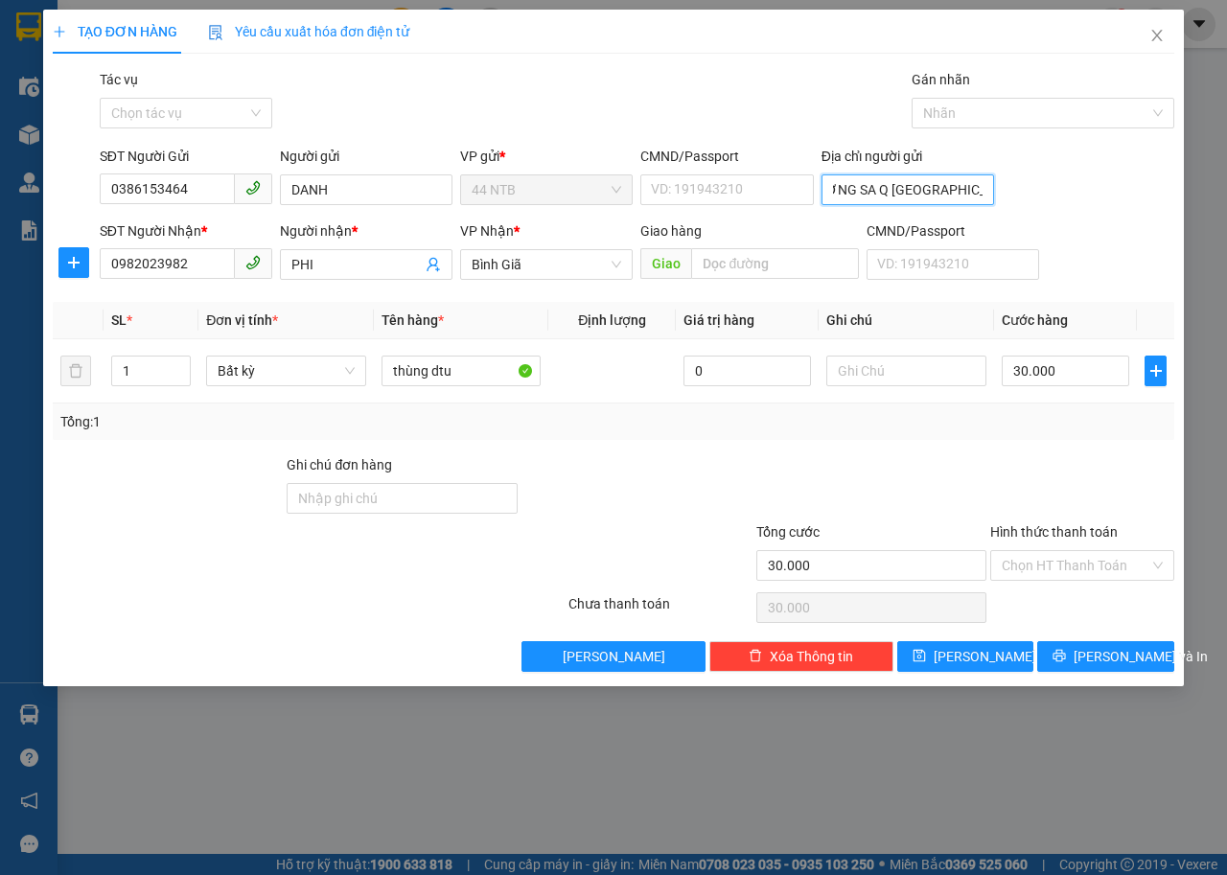
scroll to position [0, 81]
type input "1304 TRƯỜNG SA Q TÂN BÌNH TPHCM"
click at [1077, 573] on input "Hình thức thanh toán" at bounding box center [1076, 565] width 148 height 29
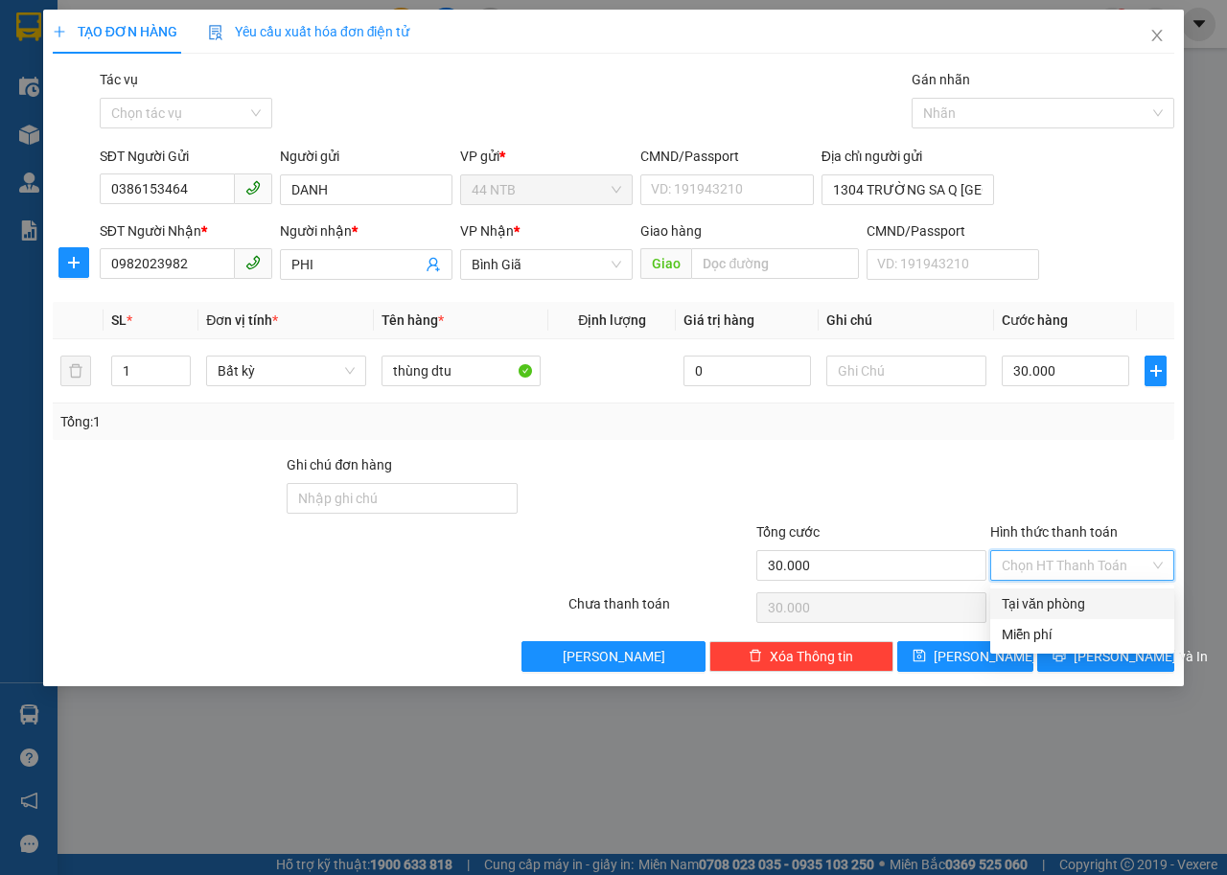
click at [1073, 596] on div "Tại văn phòng" at bounding box center [1082, 604] width 161 height 21
type input "0"
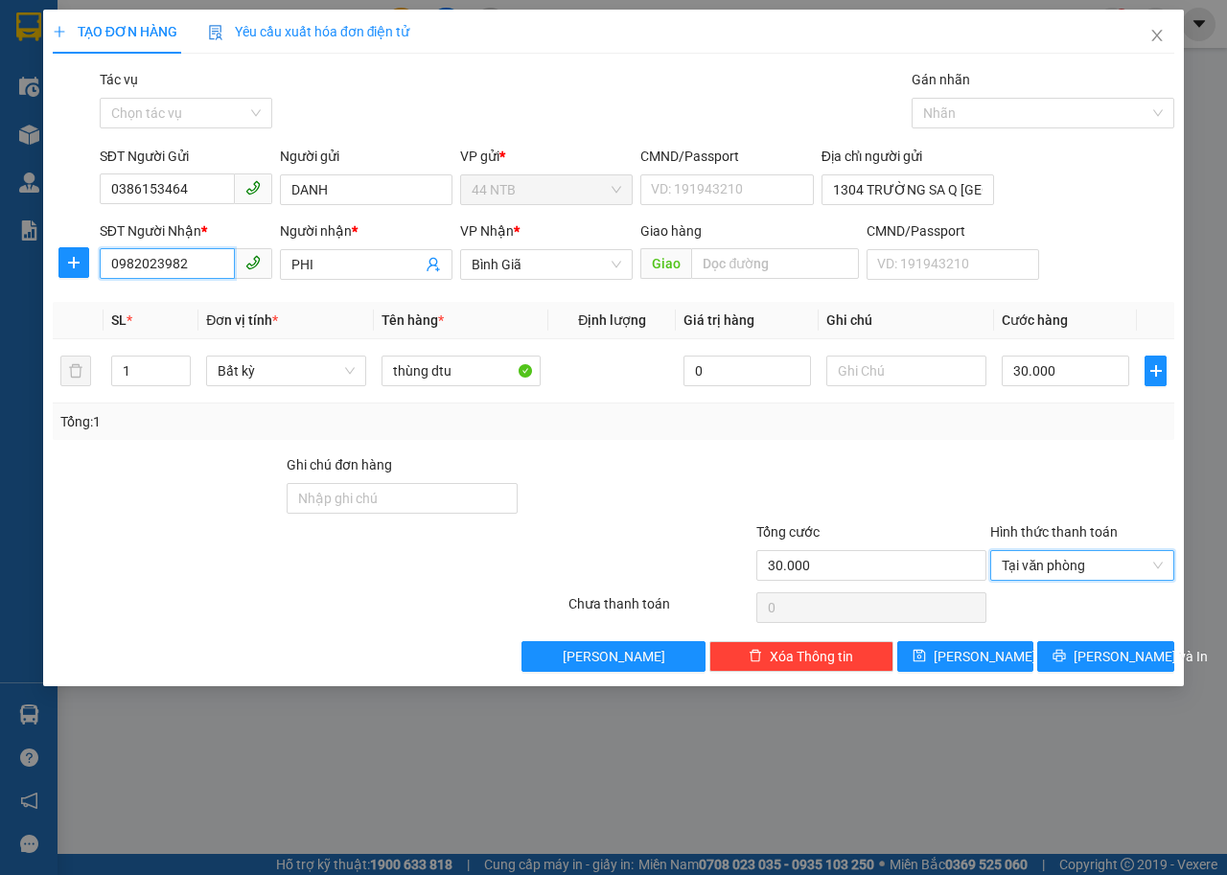
click at [183, 263] on input "0982023982" at bounding box center [167, 263] width 135 height 31
type input "0982023985"
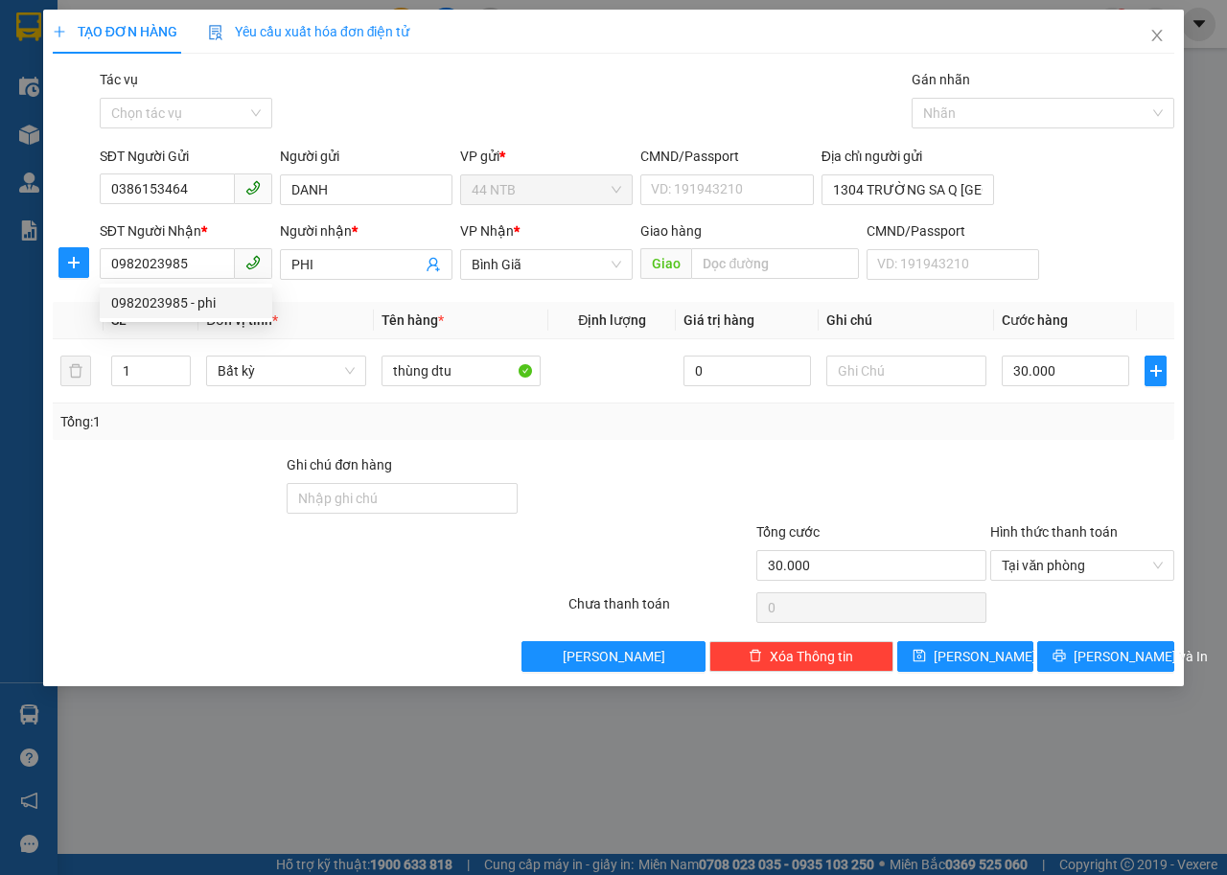
click at [1085, 448] on div "Transit Pickup Surcharge Ids Transit Deliver Surcharge Ids Transit Deliver Surc…" at bounding box center [614, 370] width 1122 height 603
click at [1105, 659] on span "Lưu và In" at bounding box center [1141, 656] width 134 height 21
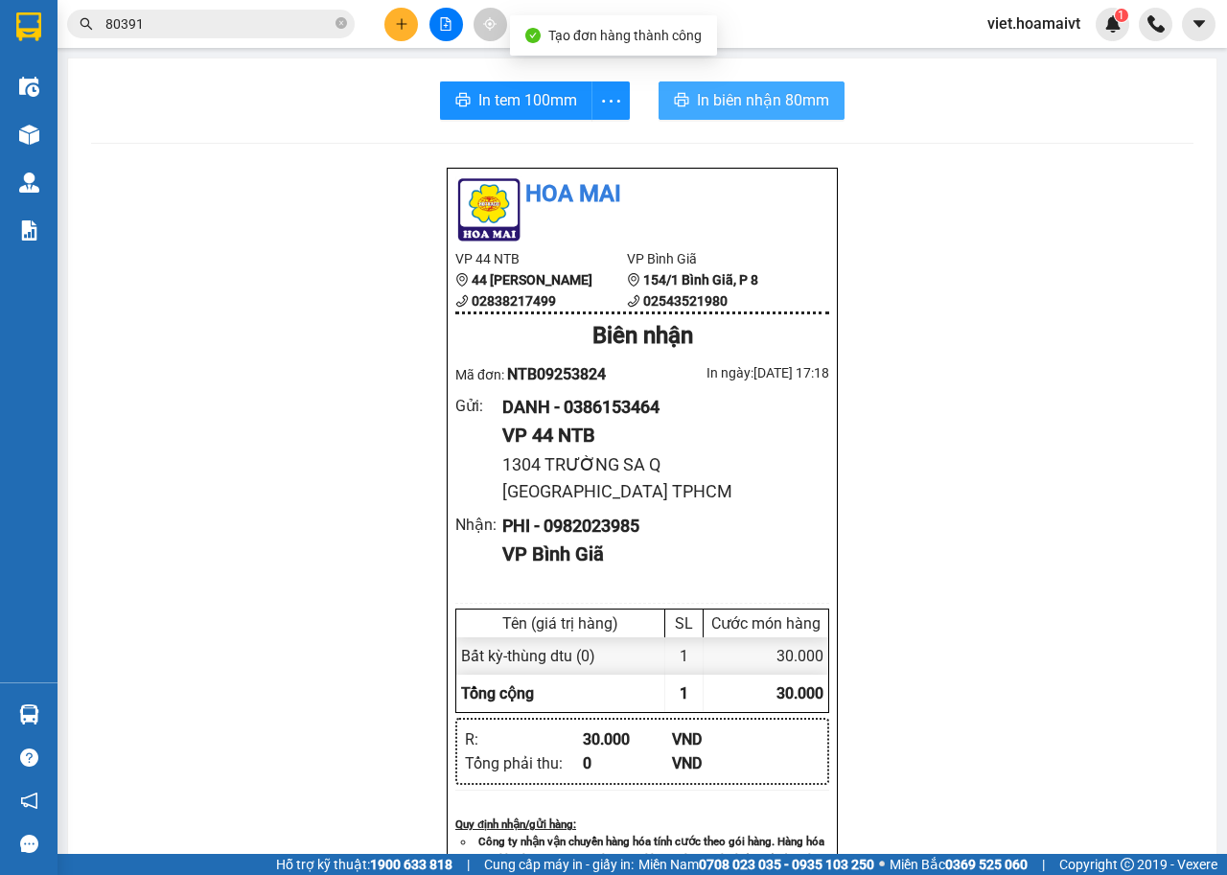
click at [728, 96] on span "In biên nhận 80mm" at bounding box center [763, 100] width 132 height 24
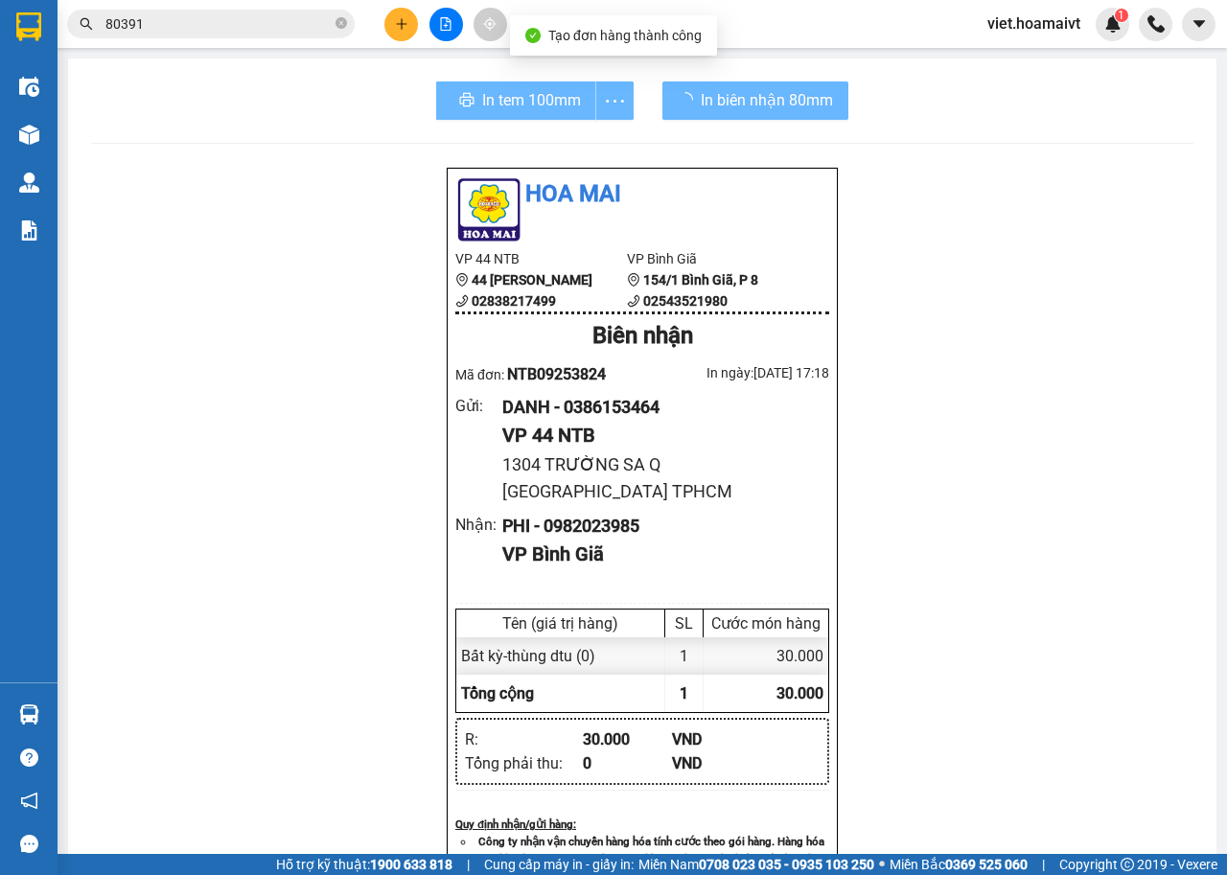
click at [521, 106] on div "In tem 100mm" at bounding box center [535, 100] width 198 height 38
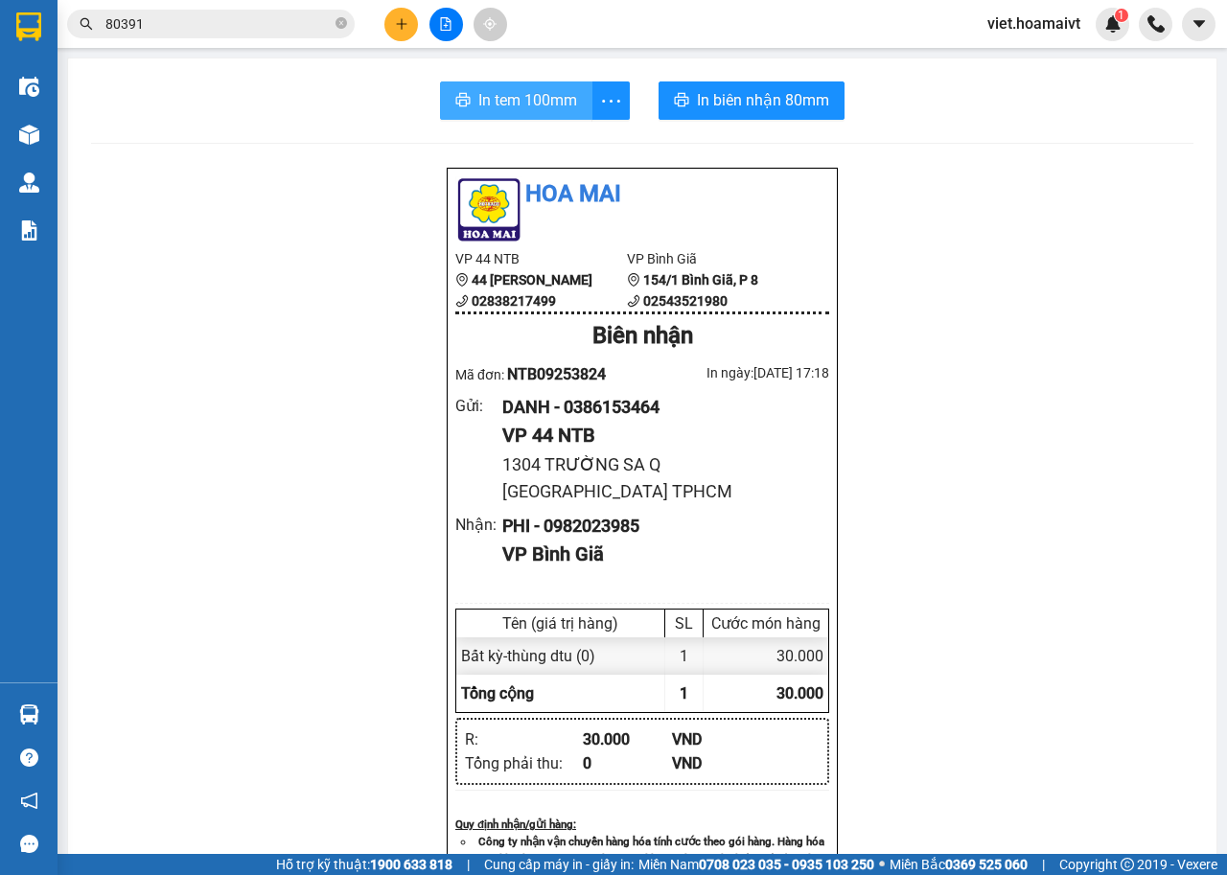
click at [521, 106] on span "In tem 100mm" at bounding box center [527, 100] width 99 height 24
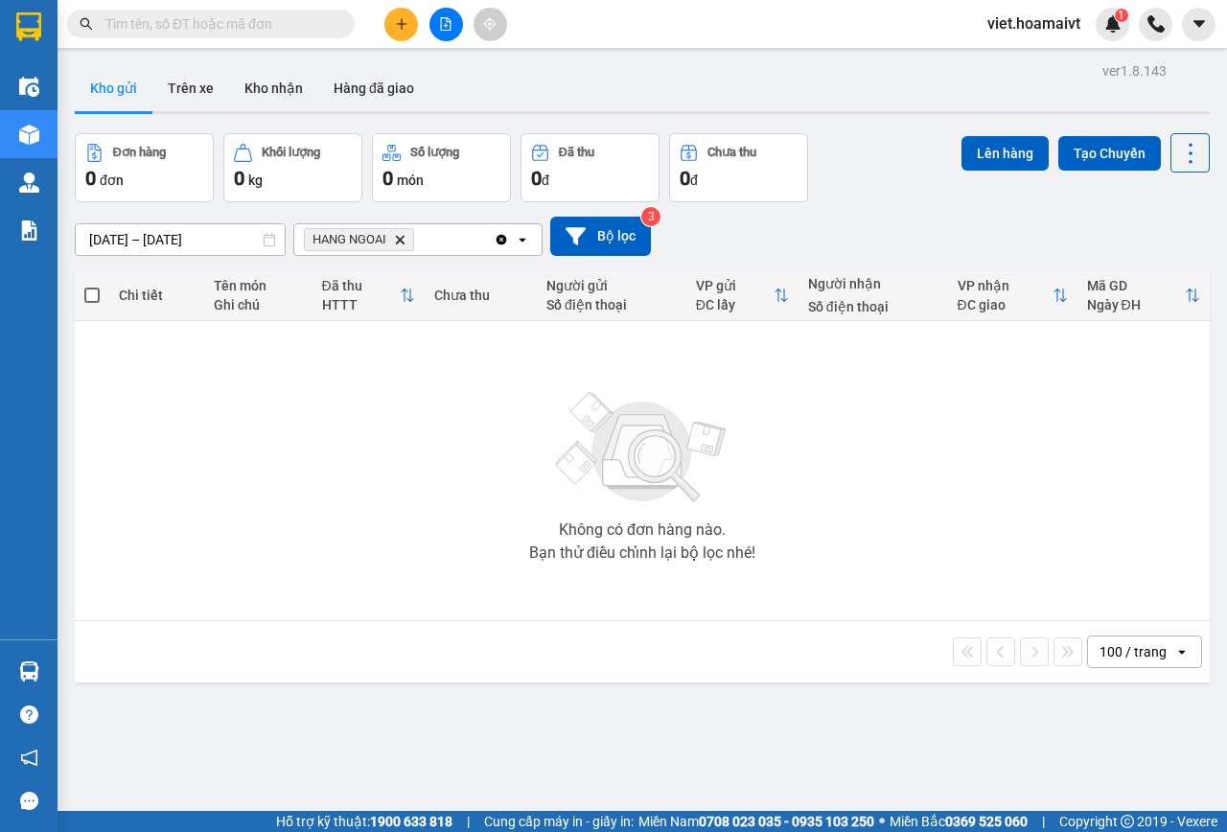
click at [239, 30] on input "text" at bounding box center [218, 23] width 226 height 21
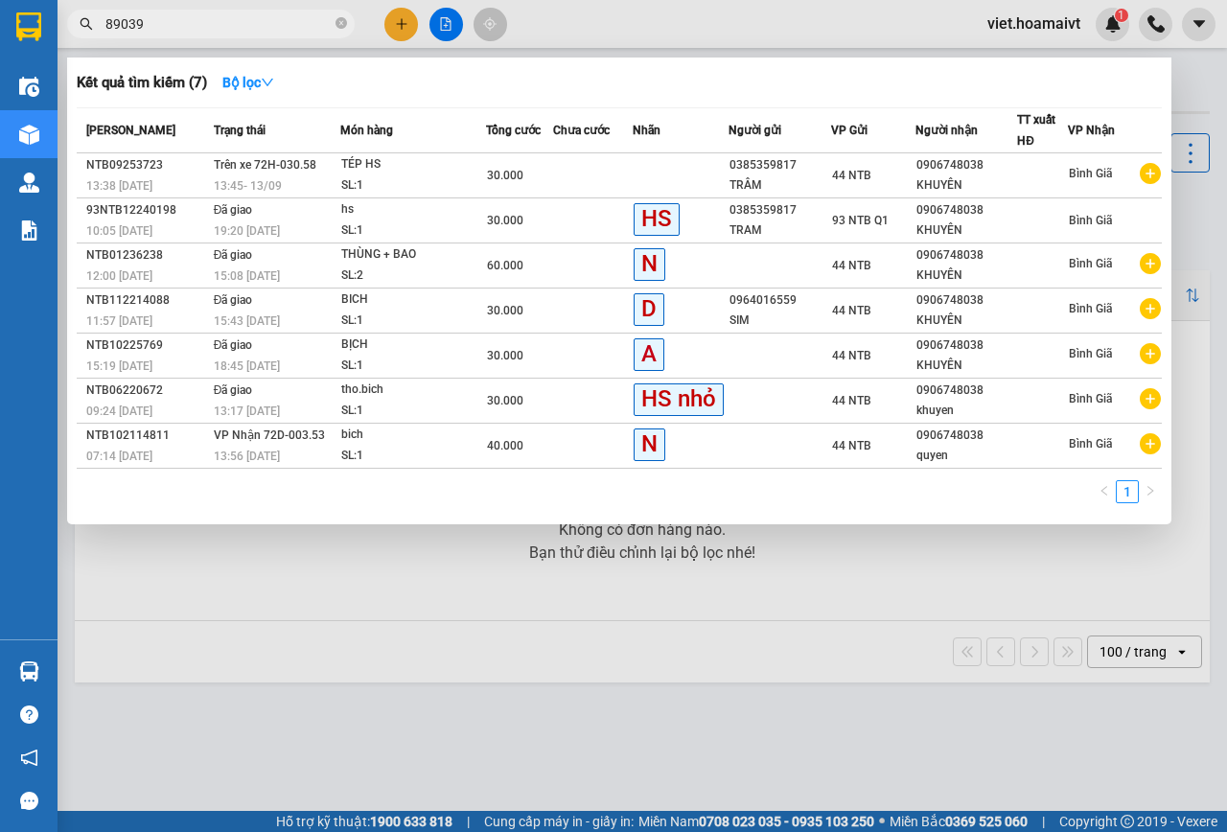
type input "890391"
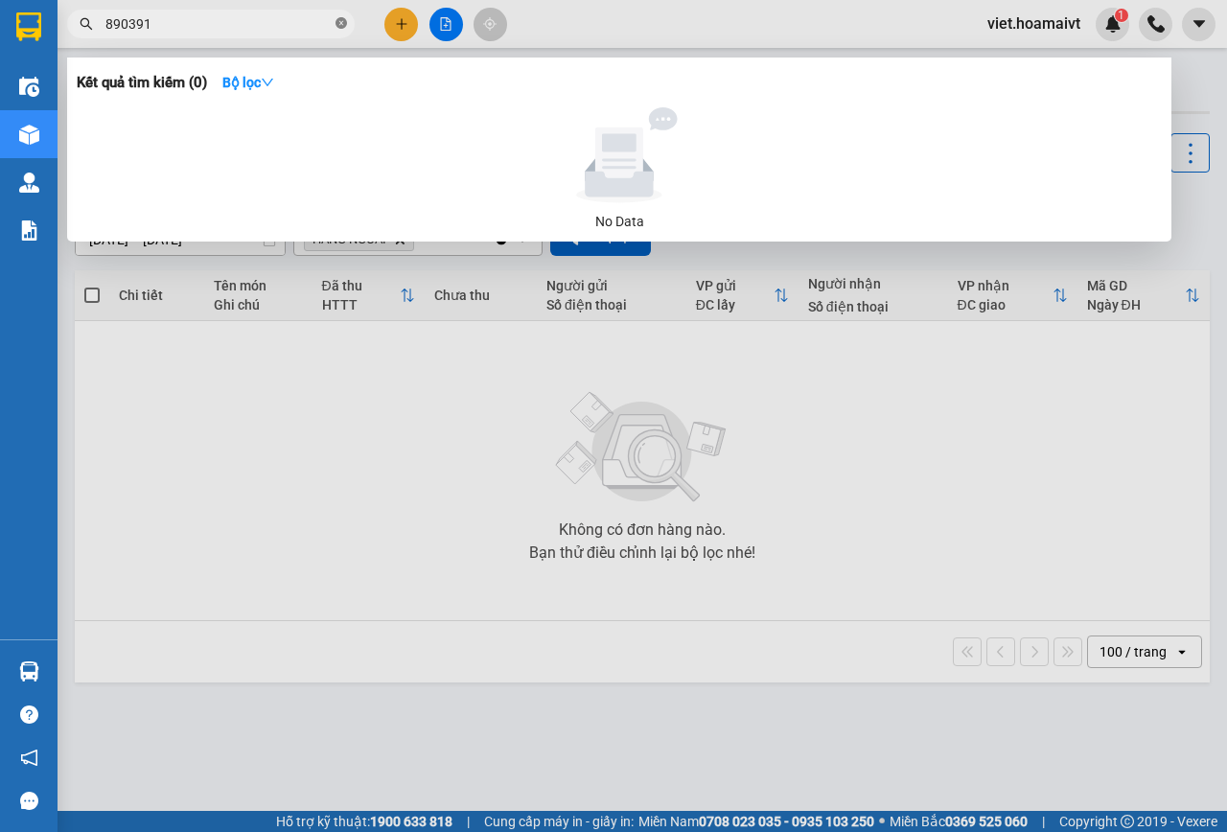
click at [337, 26] on icon "close-circle" at bounding box center [342, 23] width 12 height 12
